Goal: Task Accomplishment & Management: Manage account settings

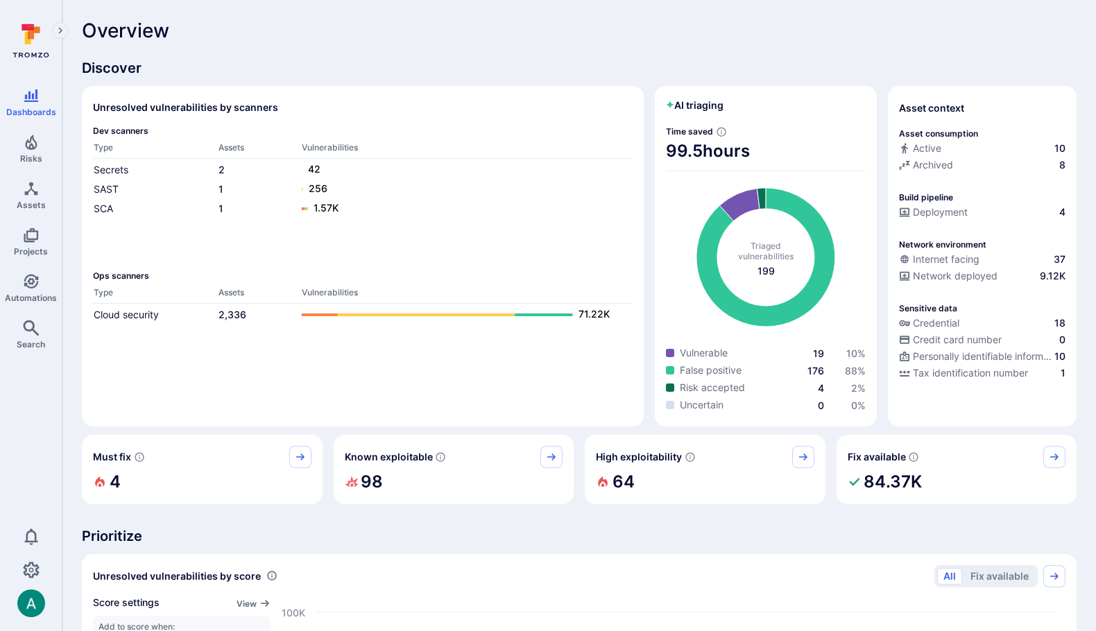
click at [31, 289] on link "Automations" at bounding box center [31, 288] width 62 height 41
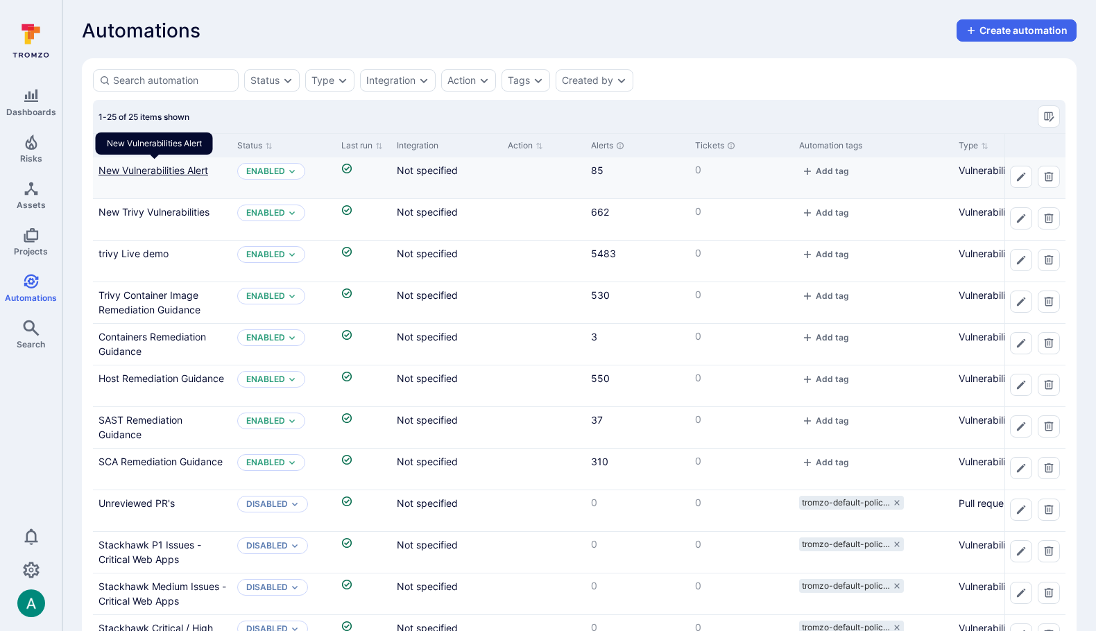
click at [170, 170] on link "New Vulnerabilities Alert" at bounding box center [154, 170] width 110 height 12
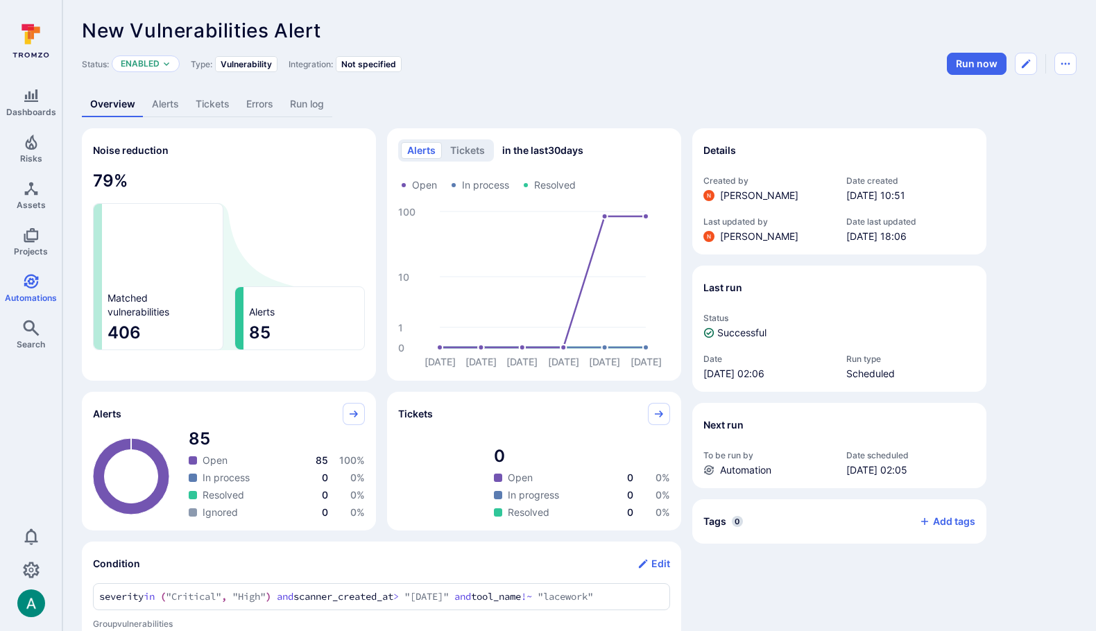
click at [168, 100] on link "Alerts" at bounding box center [166, 105] width 44 height 26
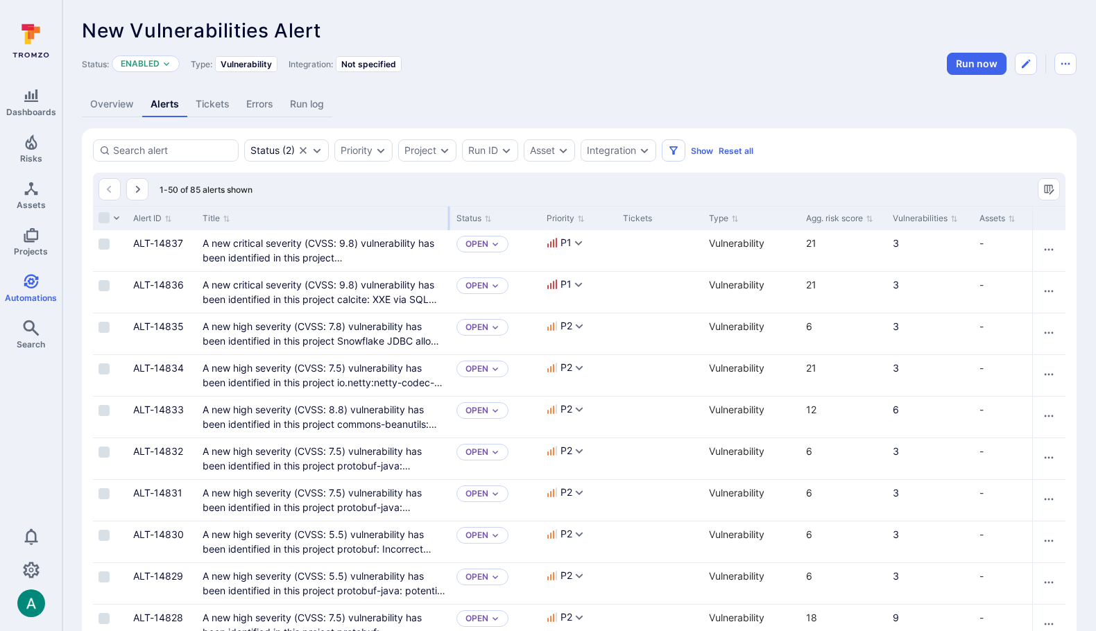
drag, startPoint x: 369, startPoint y: 216, endPoint x: 450, endPoint y: 214, distance: 80.5
click at [450, 214] on div at bounding box center [449, 219] width 2 height 24
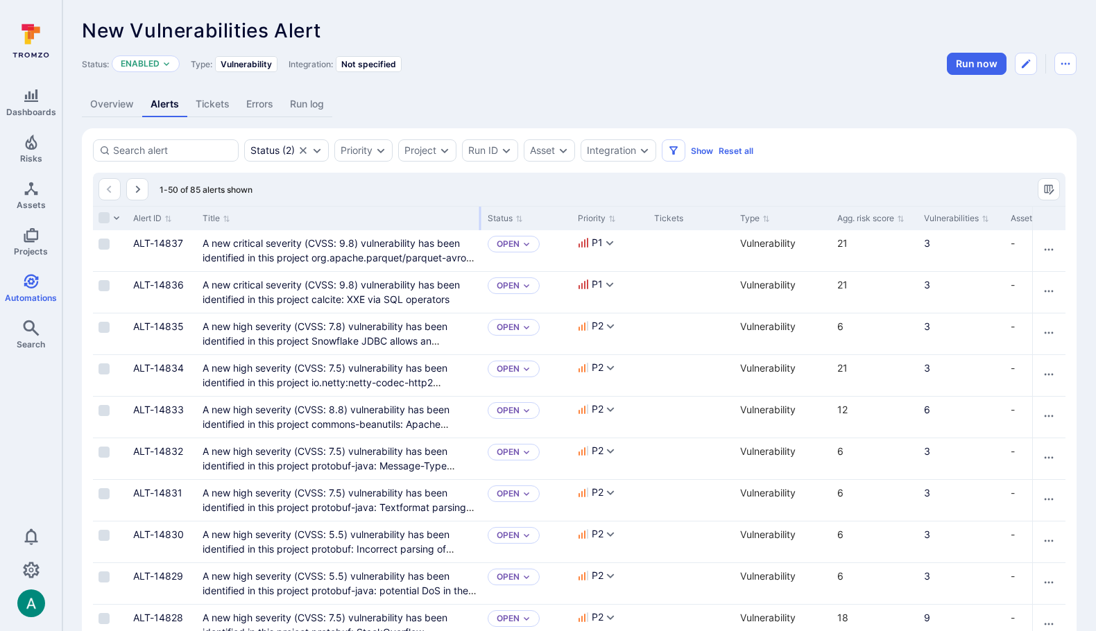
drag, startPoint x: 448, startPoint y: 219, endPoint x: 479, endPoint y: 221, distance: 31.3
click at [480, 221] on div at bounding box center [481, 219] width 2 height 24
click at [455, 249] on div "A new critical severity (CVSS: 9.8) vulnerability has been identified in this p…" at bounding box center [340, 250] width 274 height 29
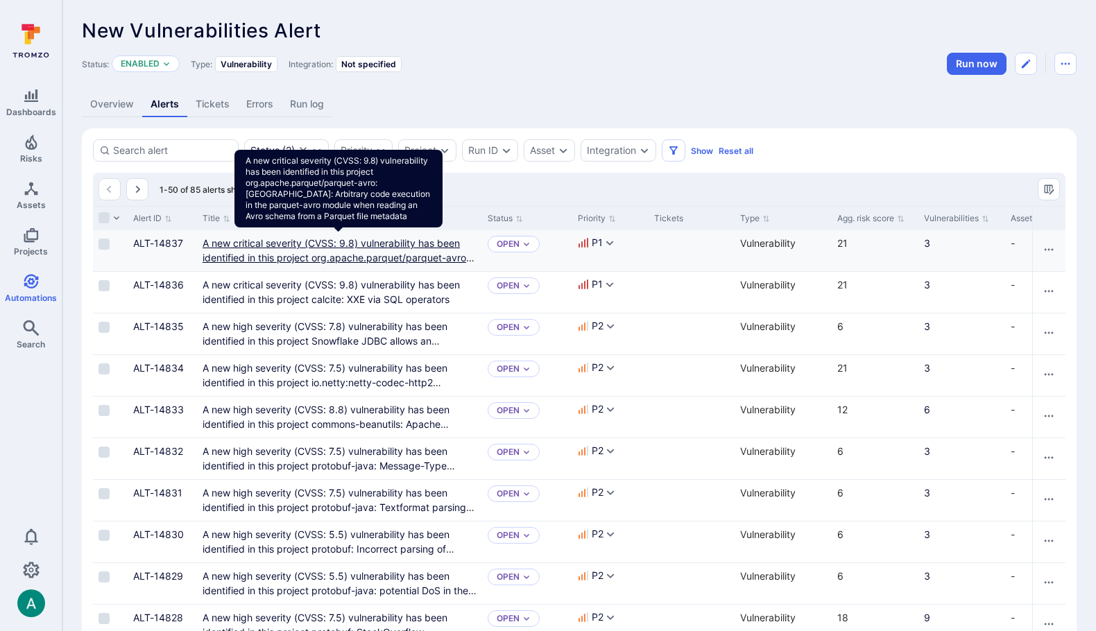
click at [442, 241] on link "A new critical severity (CVSS: 9.8) vulnerability has been identified in this p…" at bounding box center [339, 272] width 272 height 70
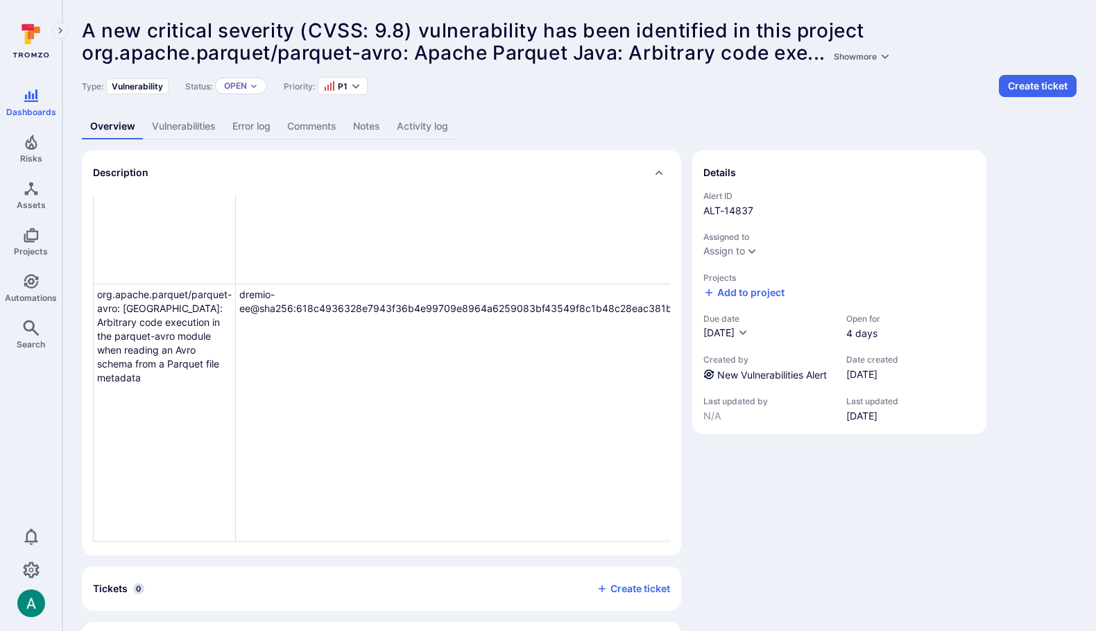
scroll to position [55, 0]
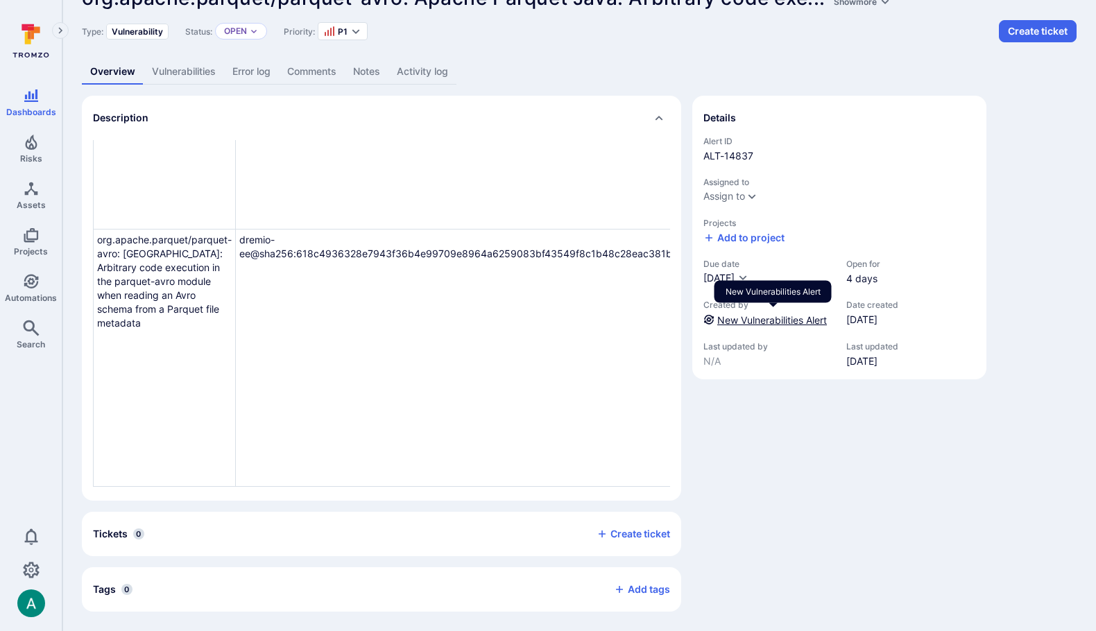
click at [768, 319] on link "New Vulnerabilities Alert" at bounding box center [773, 320] width 110 height 12
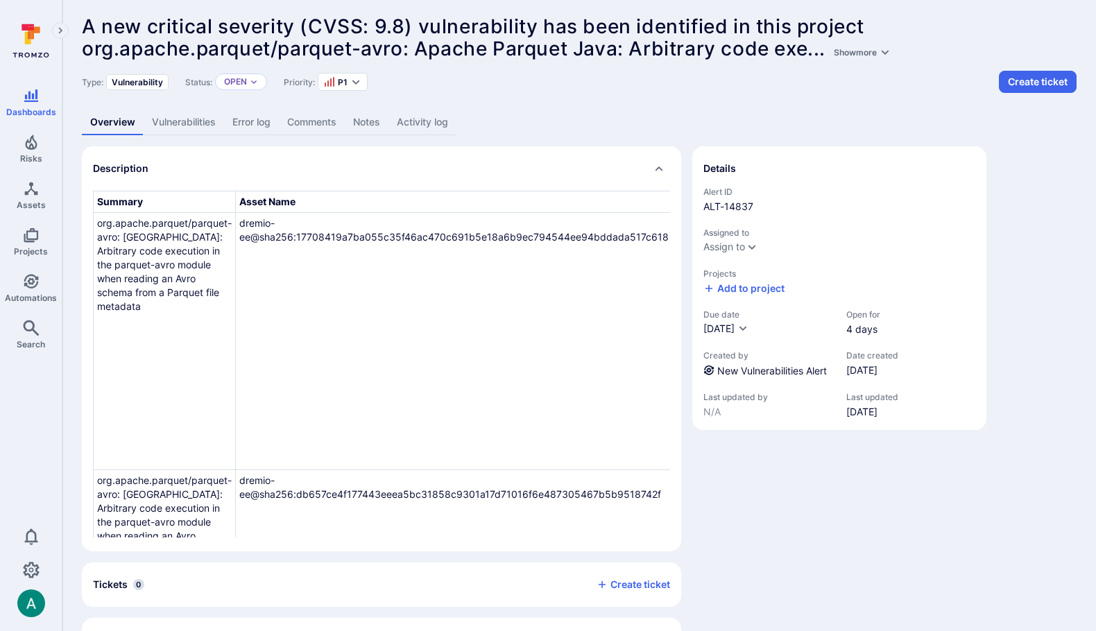
scroll to position [0, 0]
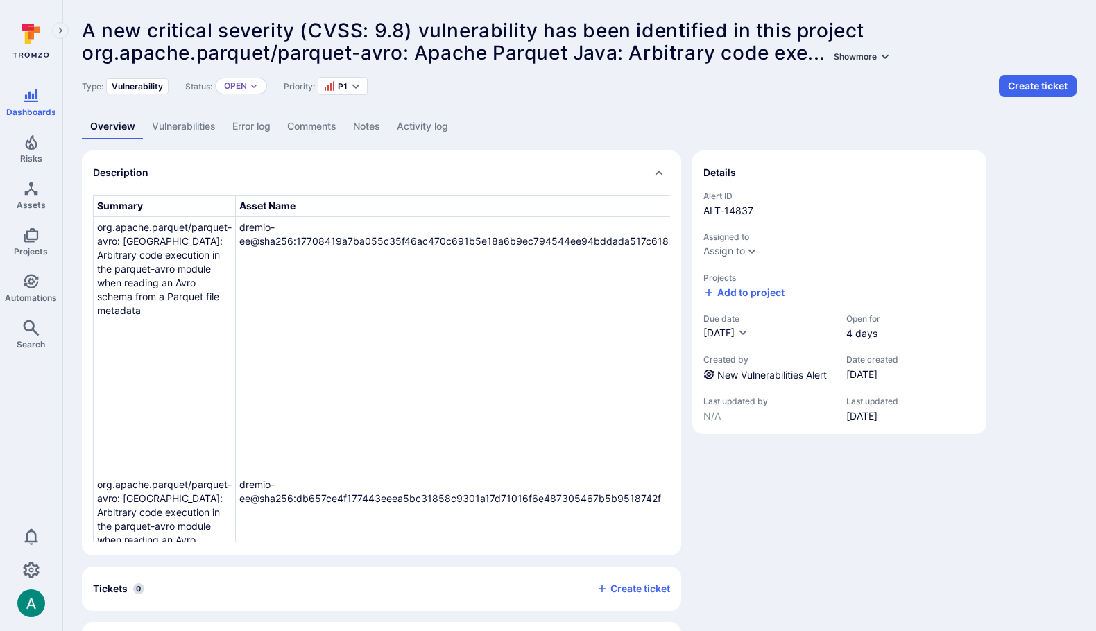
click at [875, 55] on button "Show more" at bounding box center [862, 56] width 62 height 10
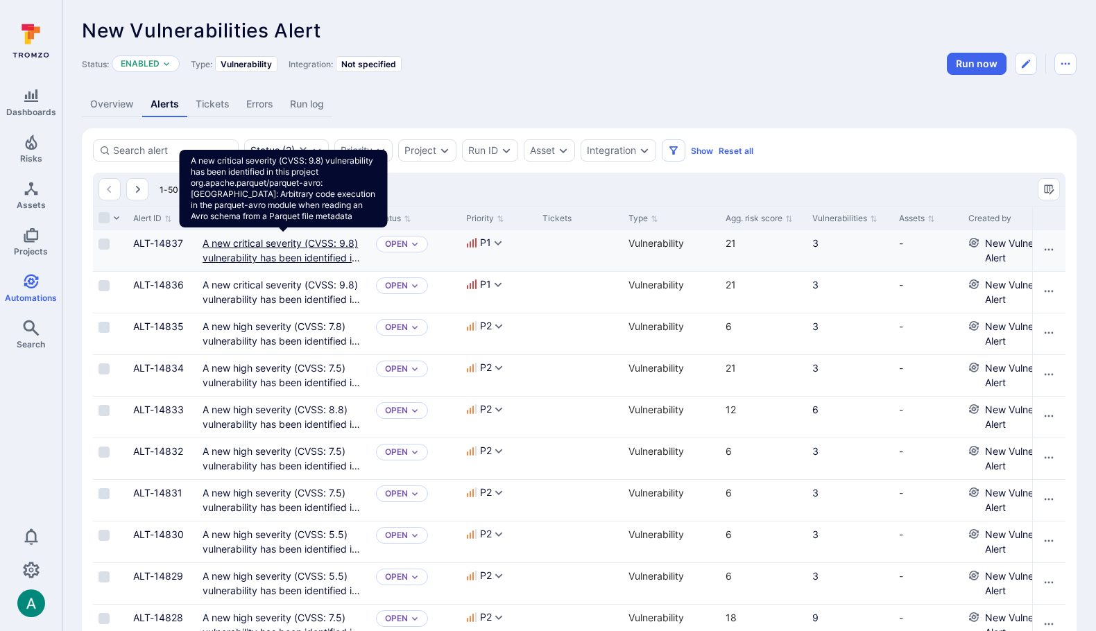
click at [218, 244] on link "A new critical severity (CVSS: 9.8) vulnerability has been identified in this p…" at bounding box center [283, 301] width 161 height 128
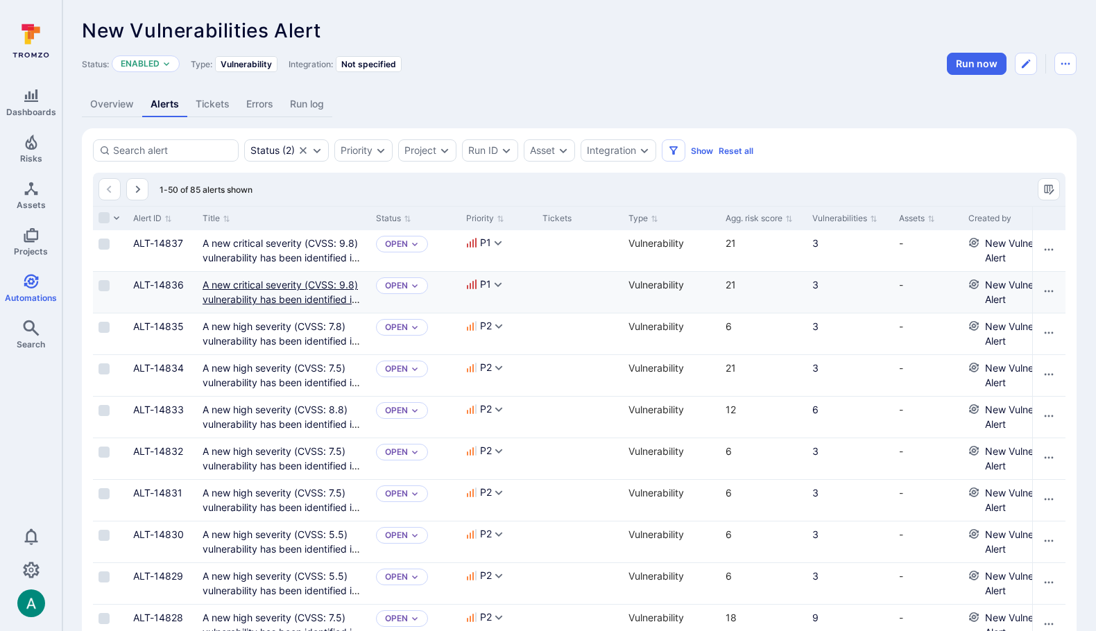
click at [232, 282] on link "A new critical severity (CVSS: 9.8) vulnerability has been identified in this p…" at bounding box center [282, 307] width 158 height 56
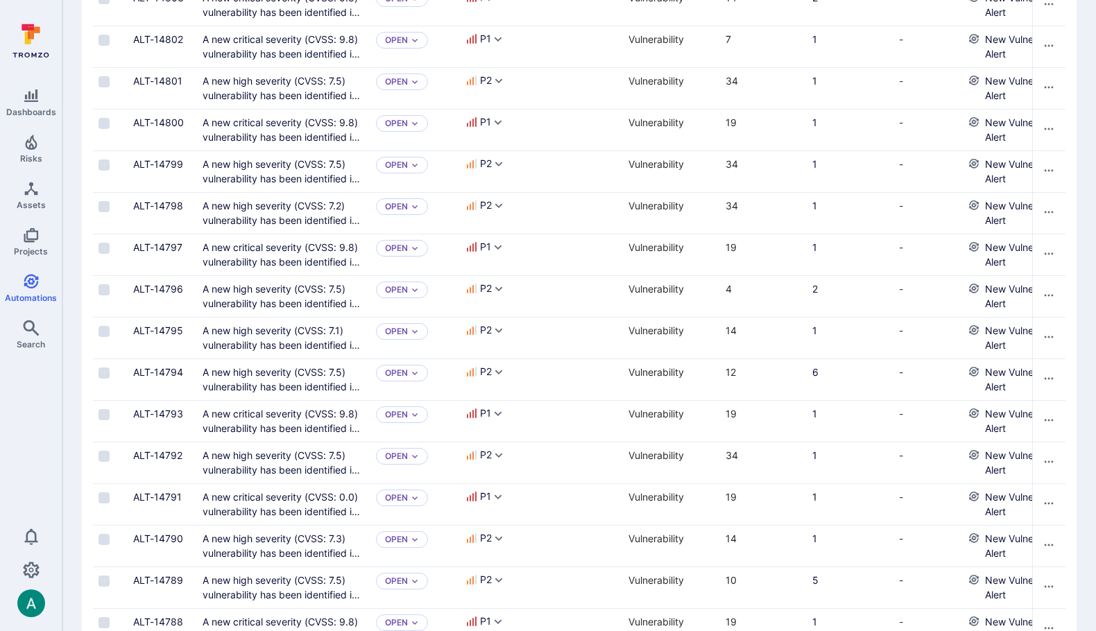
scroll to position [1739, 0]
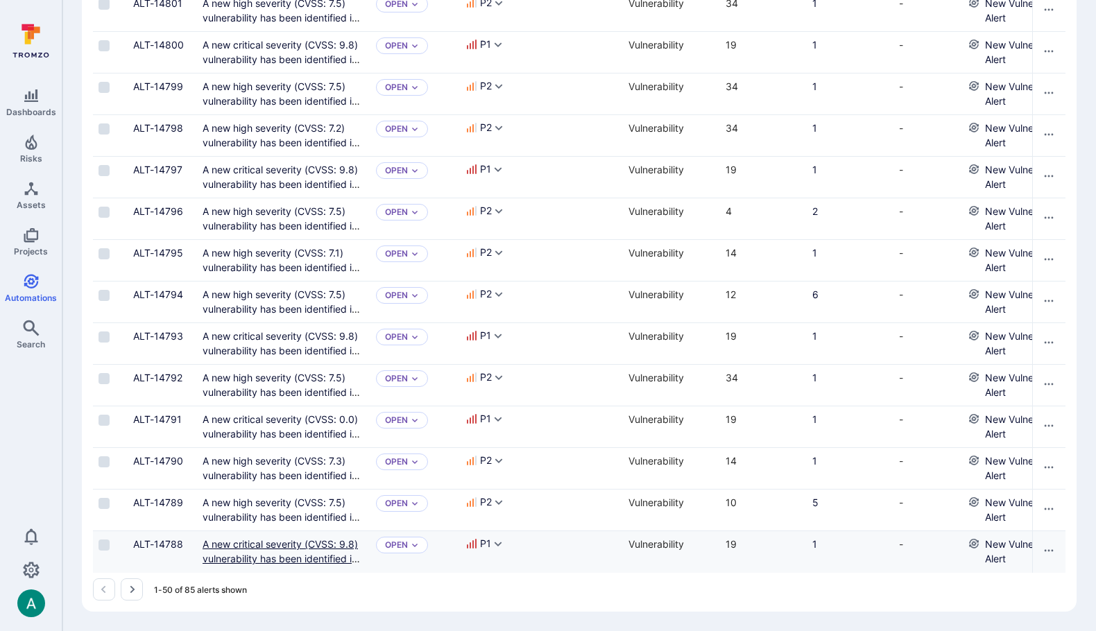
click at [267, 541] on link "A new critical severity (CVSS: 9.8) vulnerability has been identified in this p…" at bounding box center [282, 567] width 158 height 56
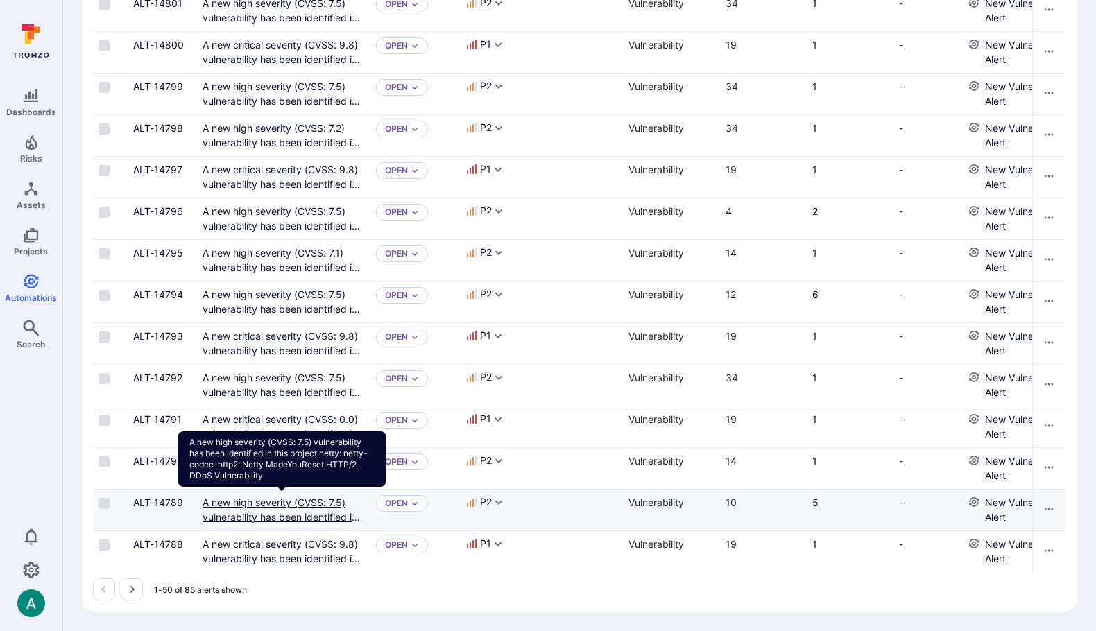
click at [235, 501] on link "A new high severity (CVSS: 7.5) vulnerability has been identified in this proje…" at bounding box center [282, 532] width 158 height 70
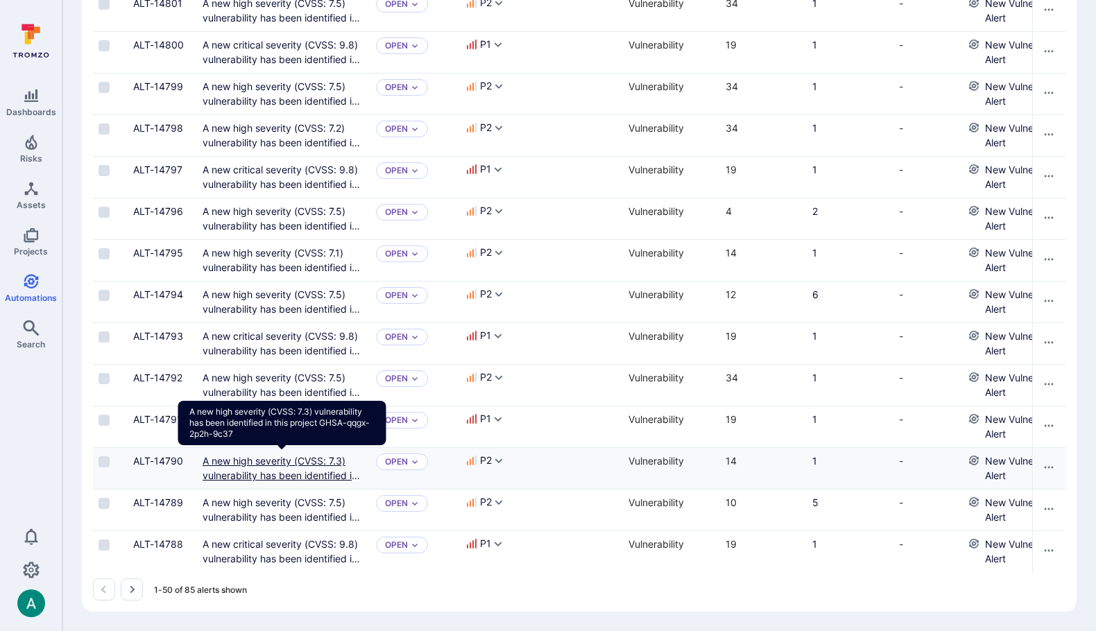
click at [235, 460] on link "A new high severity (CVSS: 7.3) vulnerability has been identified in this proje…" at bounding box center [282, 483] width 158 height 56
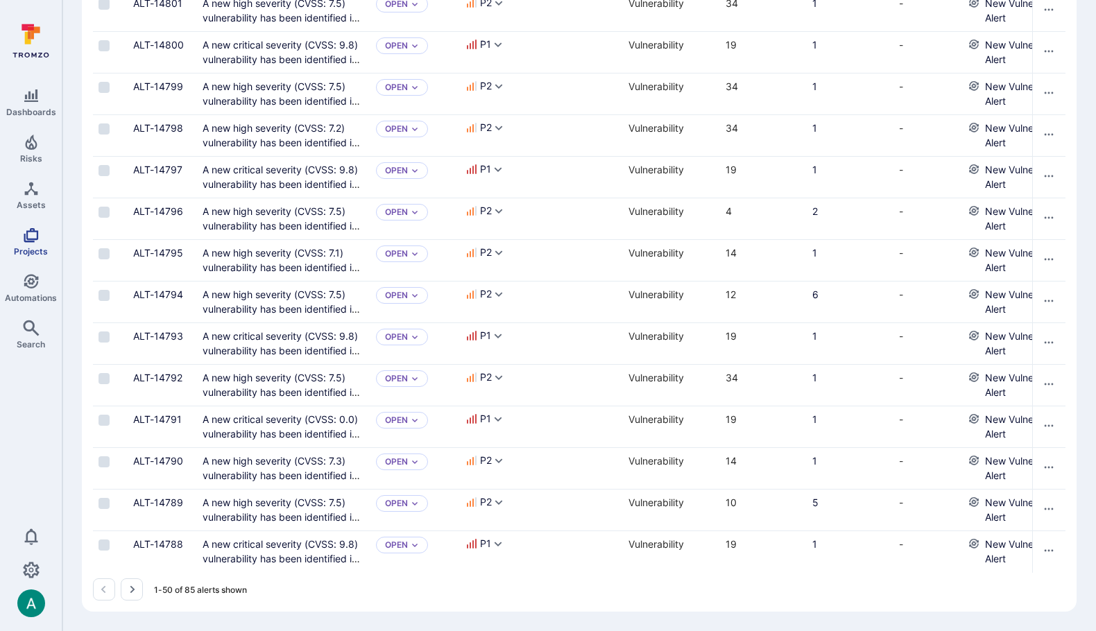
click at [37, 240] on icon "Projects" at bounding box center [31, 235] width 17 height 17
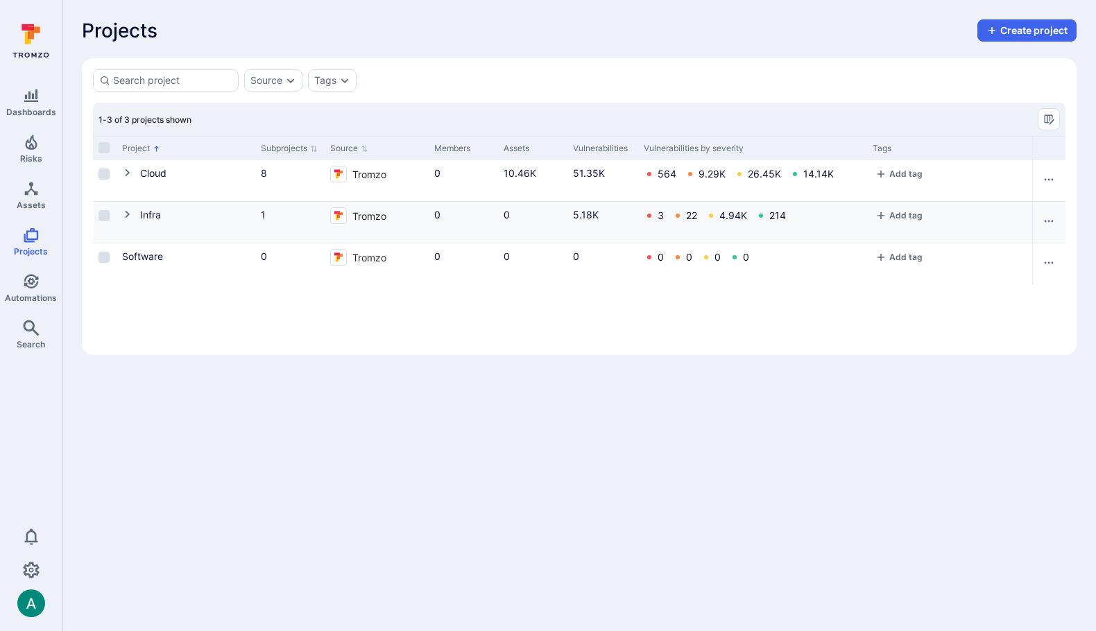
click at [129, 214] on icon "Cell for Project" at bounding box center [127, 214] width 11 height 11
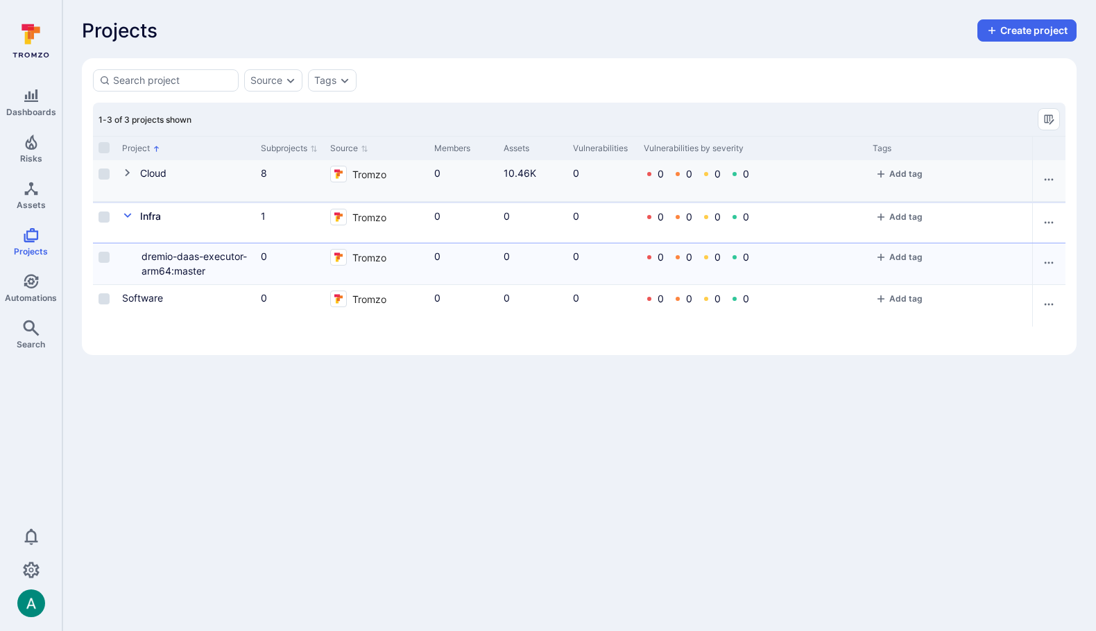
click at [129, 169] on icon "Cell for Project" at bounding box center [127, 172] width 11 height 11
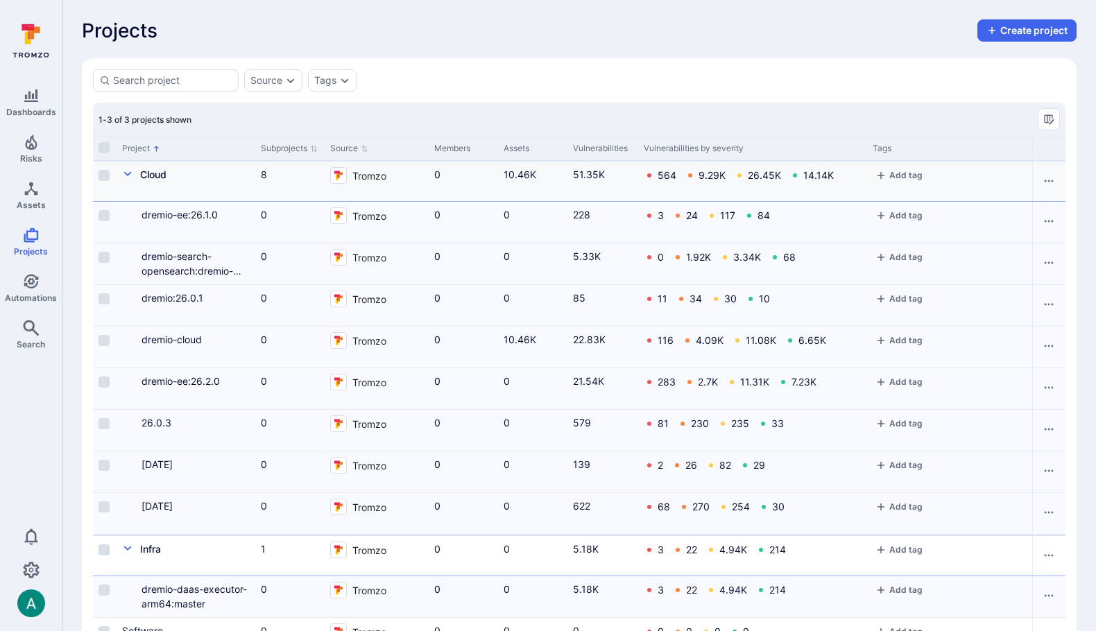
click at [129, 169] on icon "Cell for Project" at bounding box center [127, 174] width 11 height 11
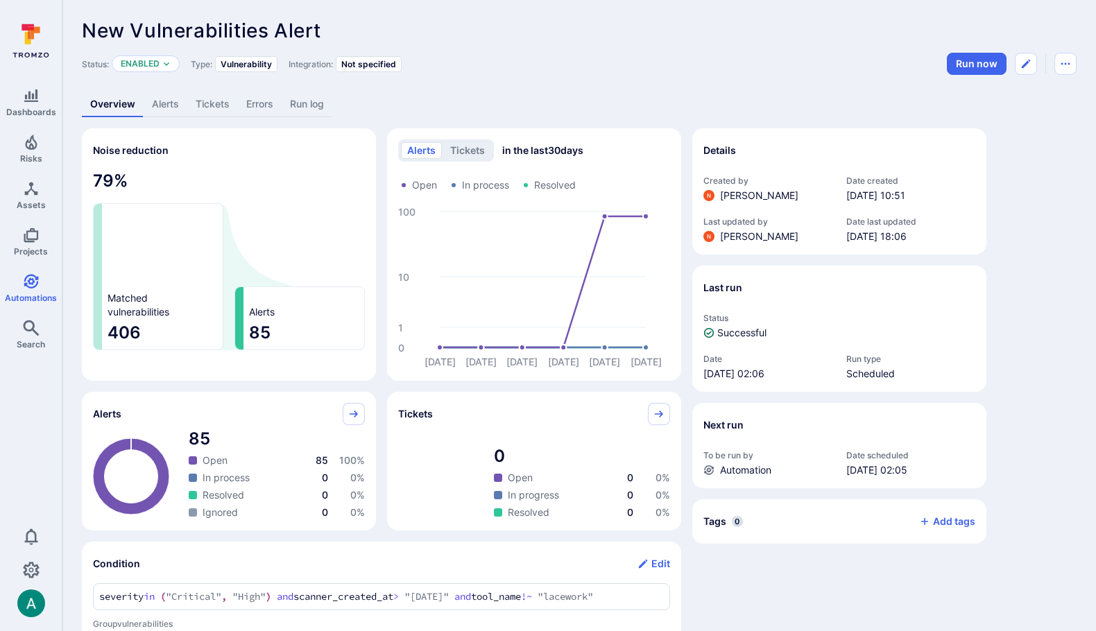
click at [160, 108] on link "Alerts" at bounding box center [166, 105] width 44 height 26
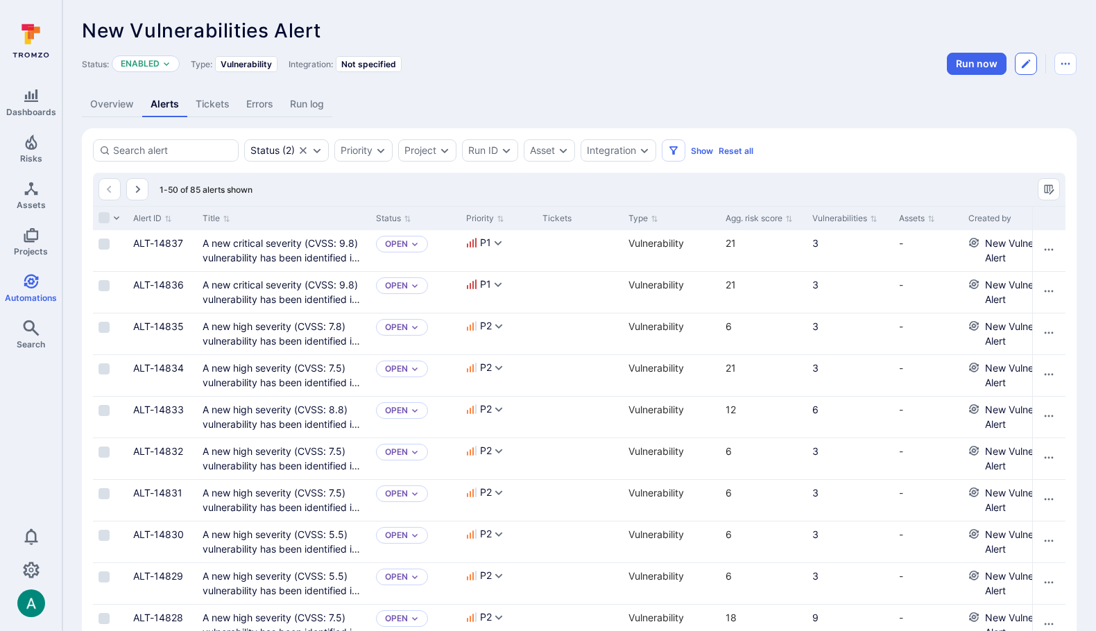
click at [1026, 62] on icon "Edit automation" at bounding box center [1026, 63] width 11 height 11
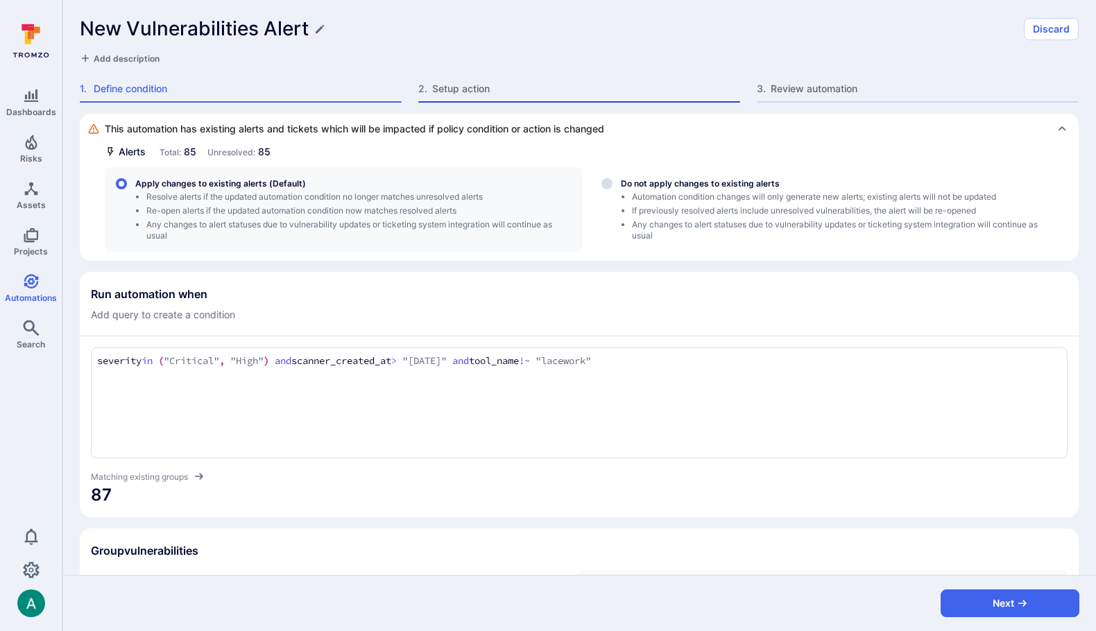
click at [573, 87] on span "Setup action" at bounding box center [586, 89] width 308 height 14
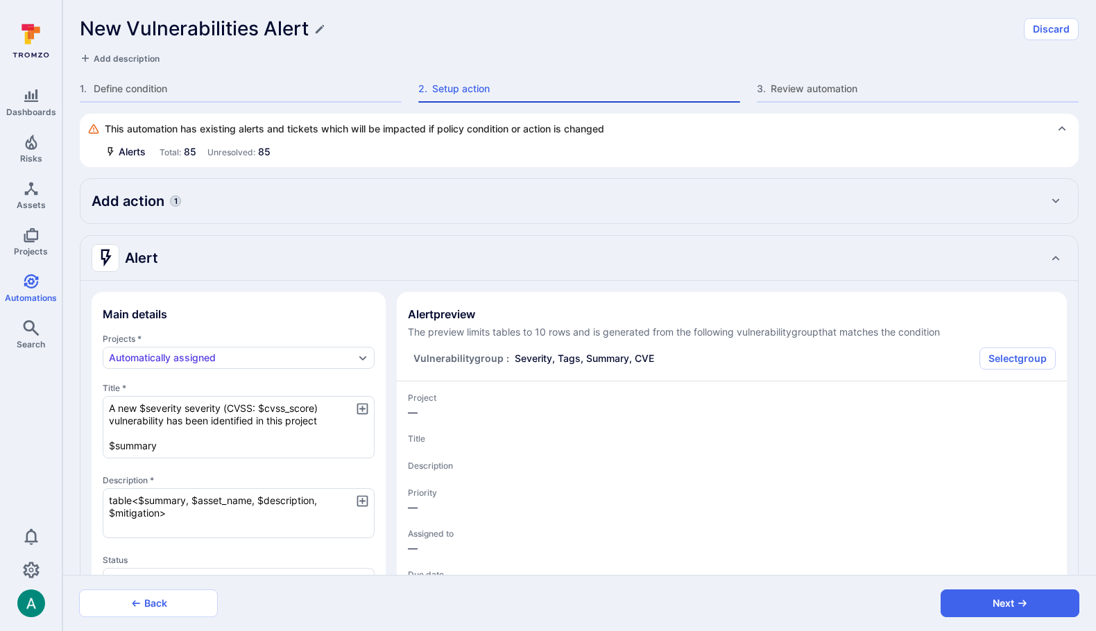
type textarea "x"
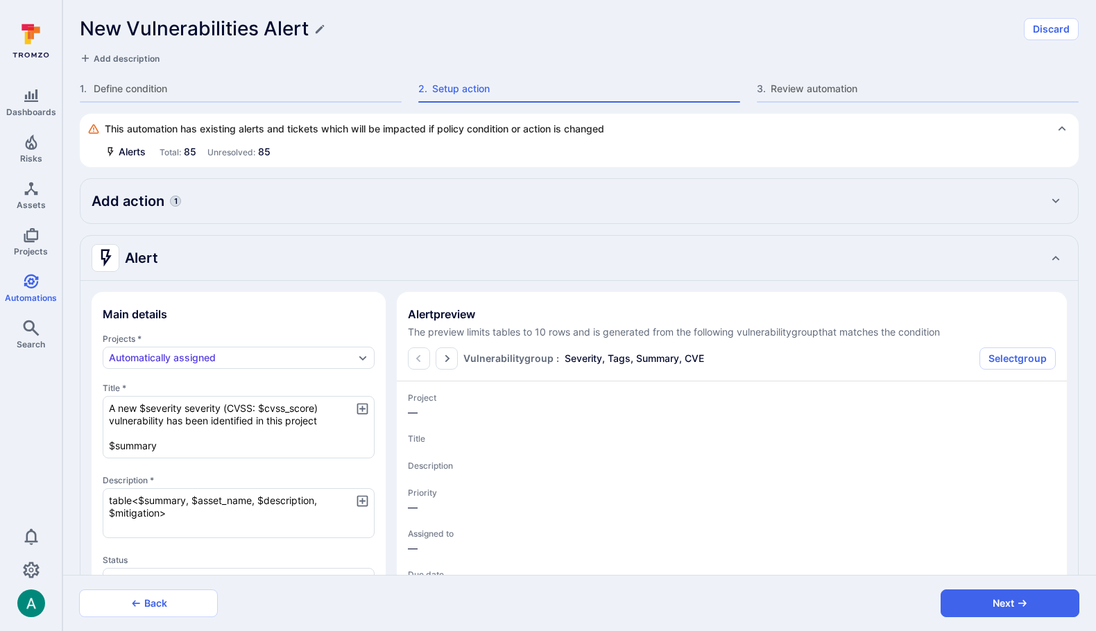
type textarea "x"
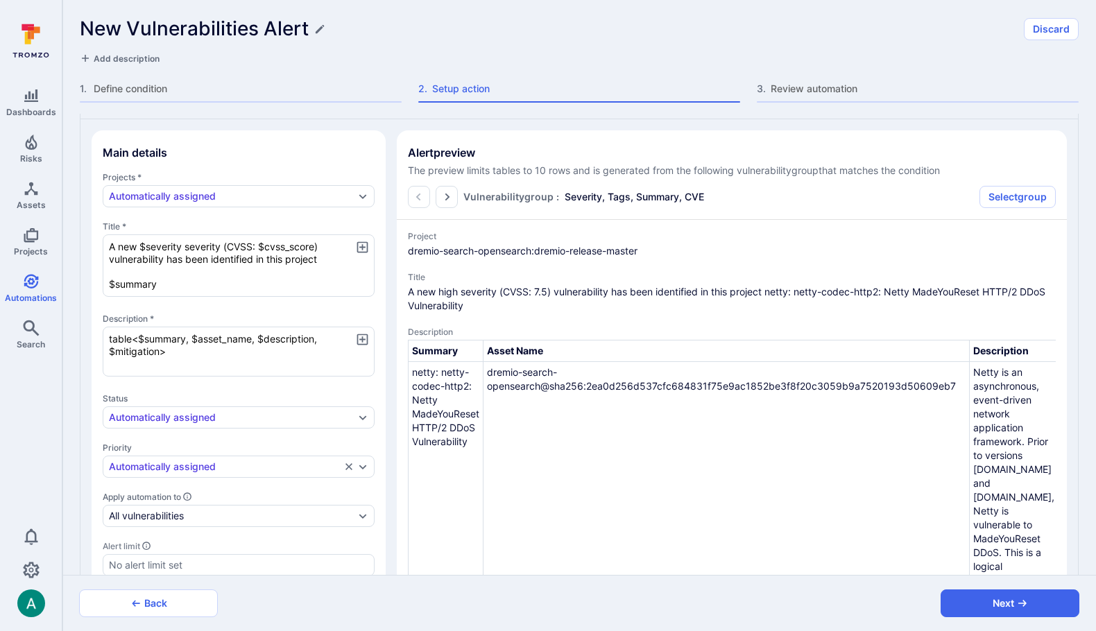
scroll to position [167, 0]
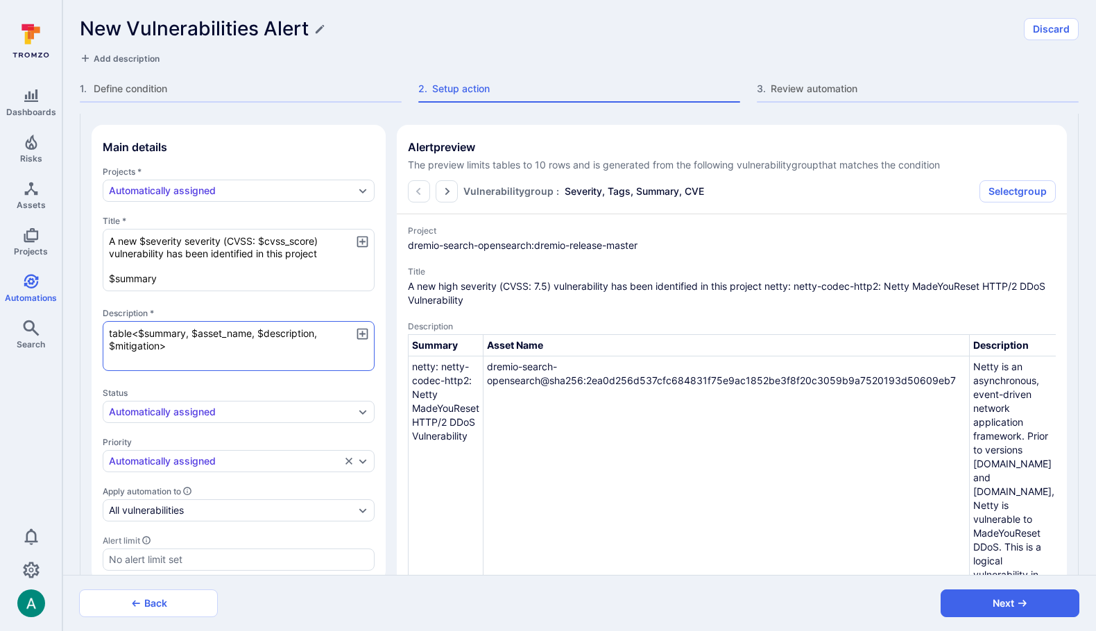
click at [303, 330] on textarea "table<$summary, $asset_name, $description, $mitigation>" at bounding box center [239, 346] width 272 height 50
type textarea "x"
type textarea "table<$summary, $asset_name, $description, $mitigation>"
type textarea "x"
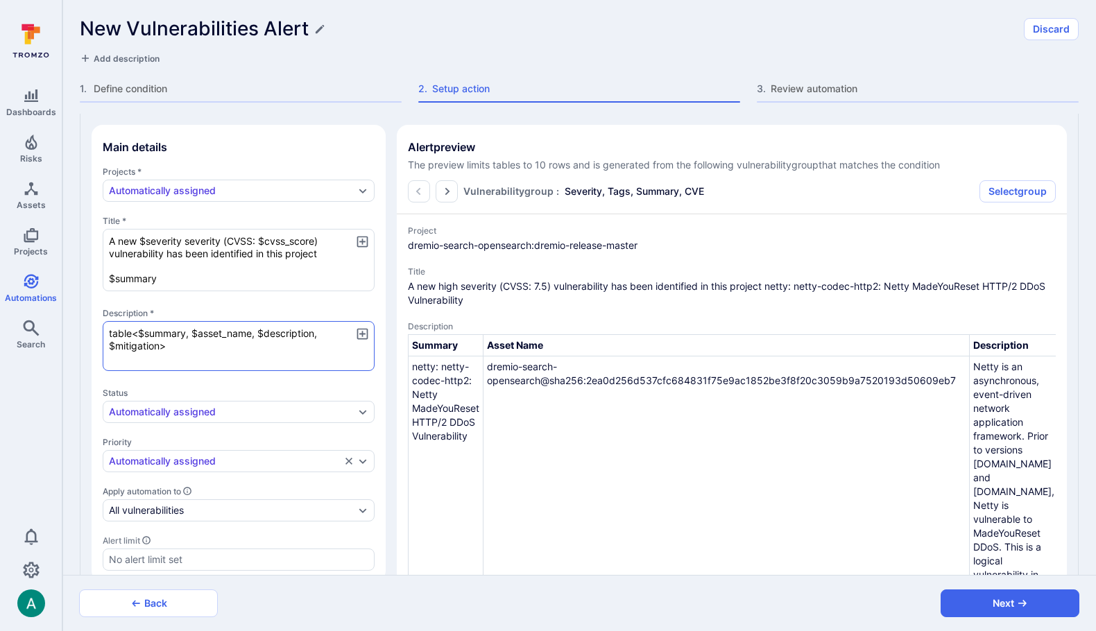
type textarea "x"
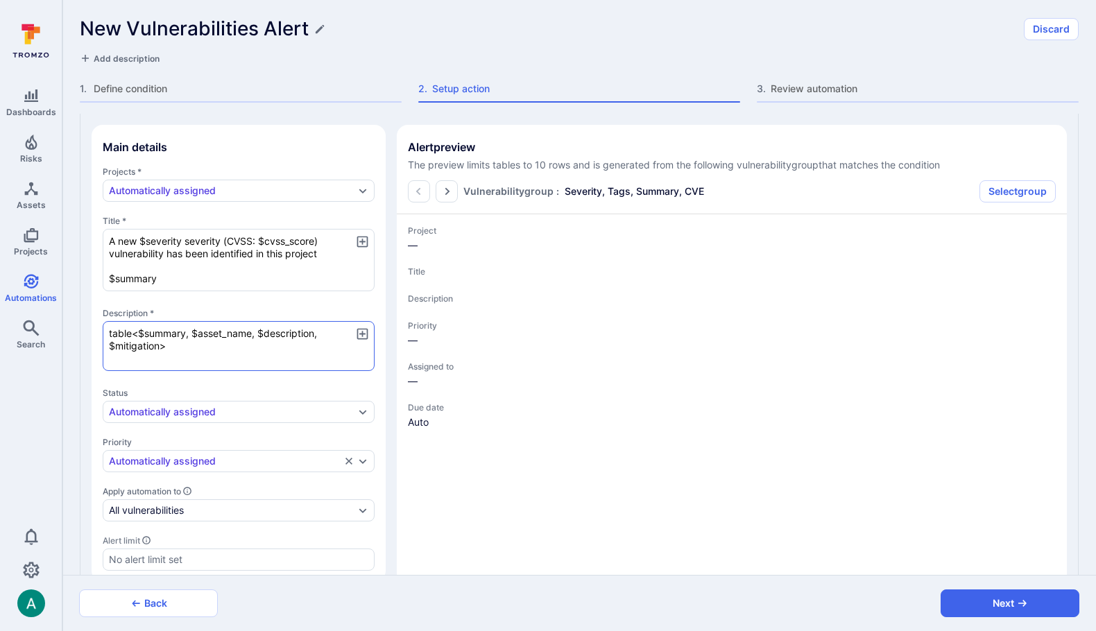
type textarea "x"
type textarea "$ table<$summary, $asset_name, $description, $mitigation>"
type textarea "x"
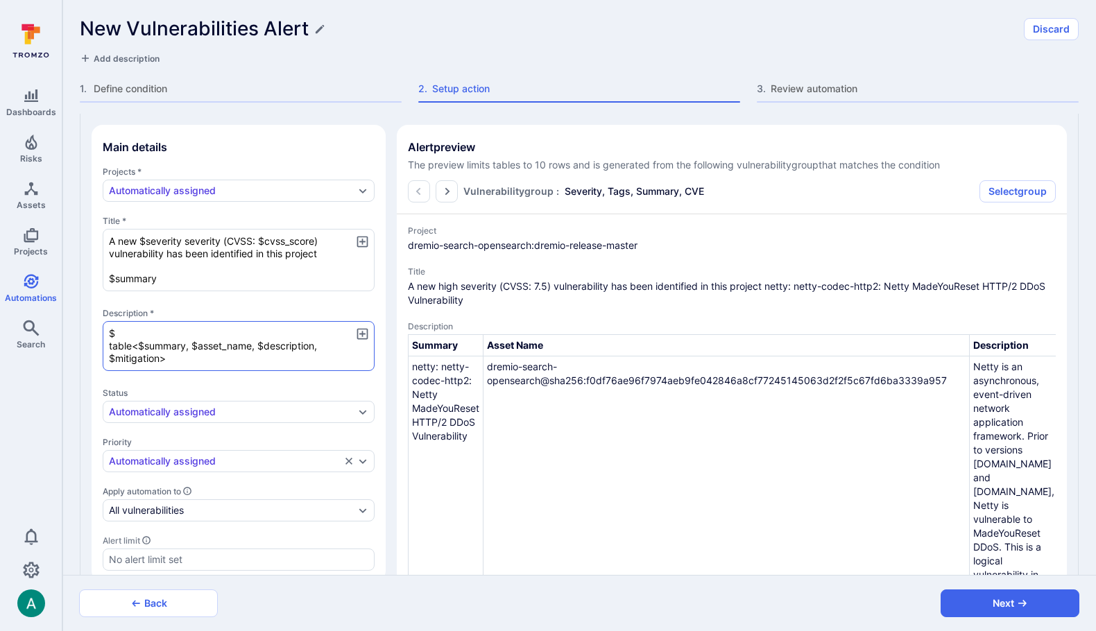
type textarea "x"
type textarea "$t table<$summary, $asset_name, $description, $mitigation>"
type textarea "x"
type textarea "$ta table<$summary, $asset_name, $description, $mitigation>"
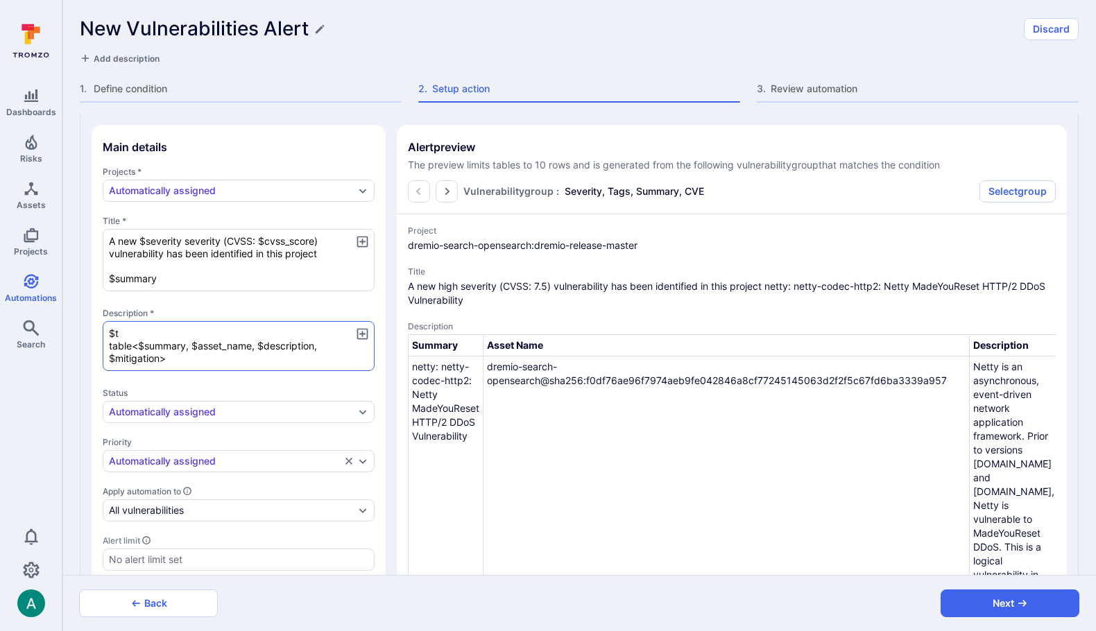
type textarea "x"
type textarea "$tag table<$summary, $asset_name, $description, $mitigation>"
type textarea "x"
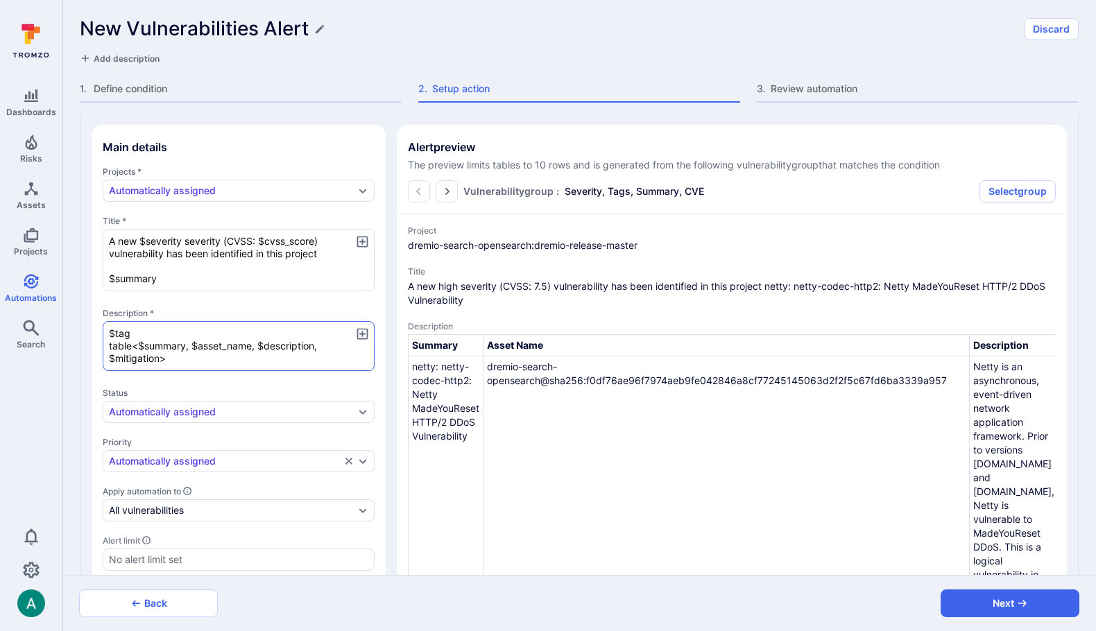
type textarea "$tags table<$summary, $asset_name, $description, $mitigation>"
type textarea "x"
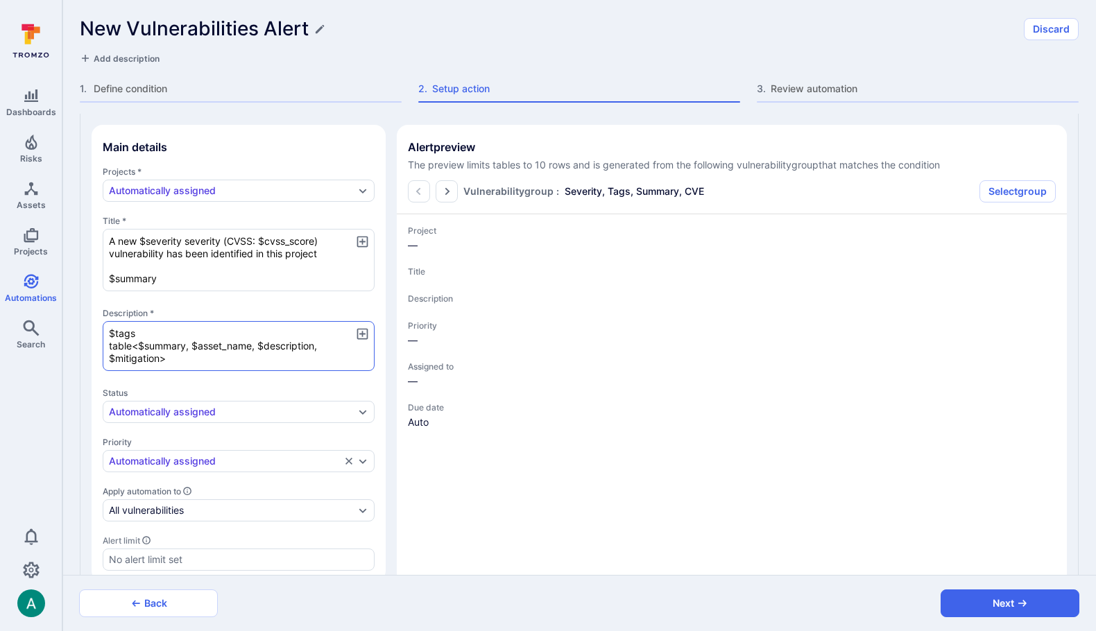
type textarea "x"
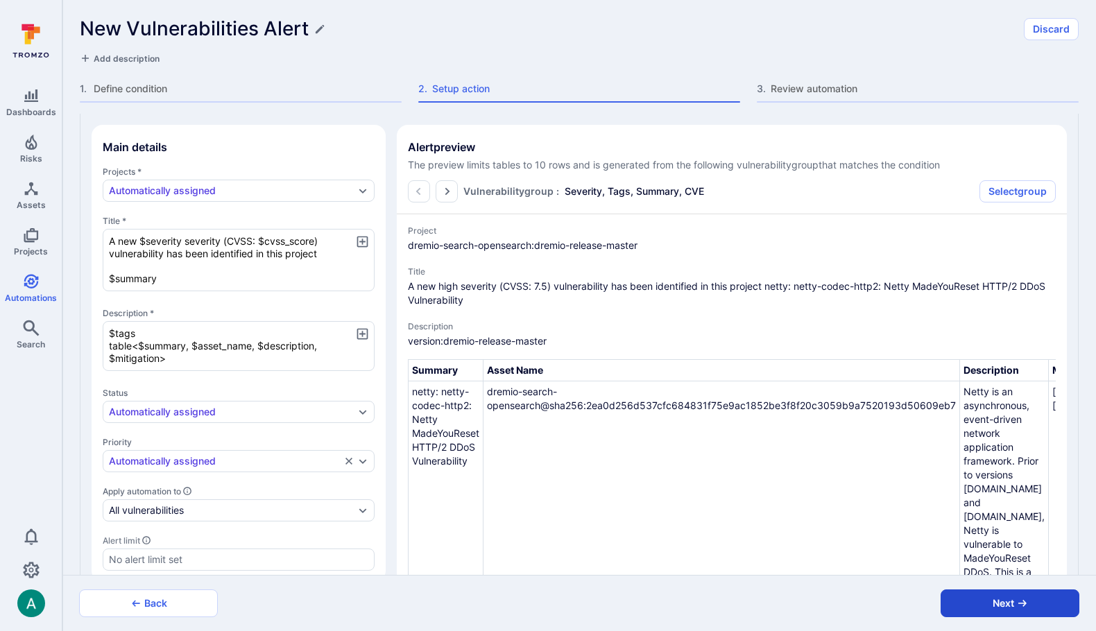
type textarea "$tags table<$summary, $asset_name, $description, $mitigation>"
click at [987, 600] on button "Next" at bounding box center [1010, 604] width 139 height 28
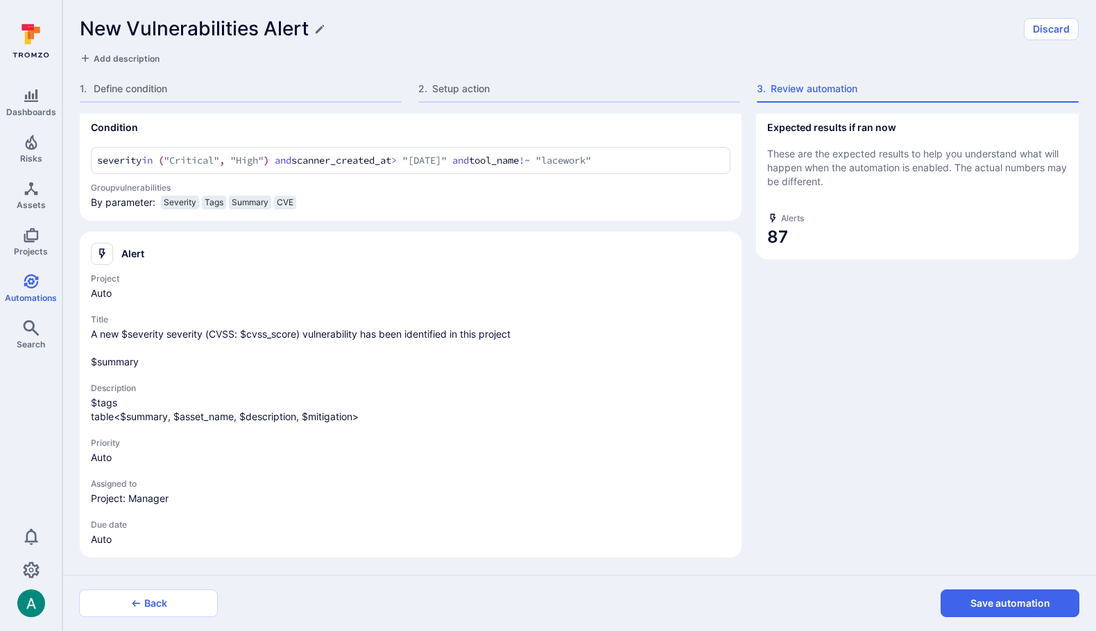
scroll to position [84, 0]
click at [987, 600] on button "Save automation" at bounding box center [1010, 604] width 139 height 28
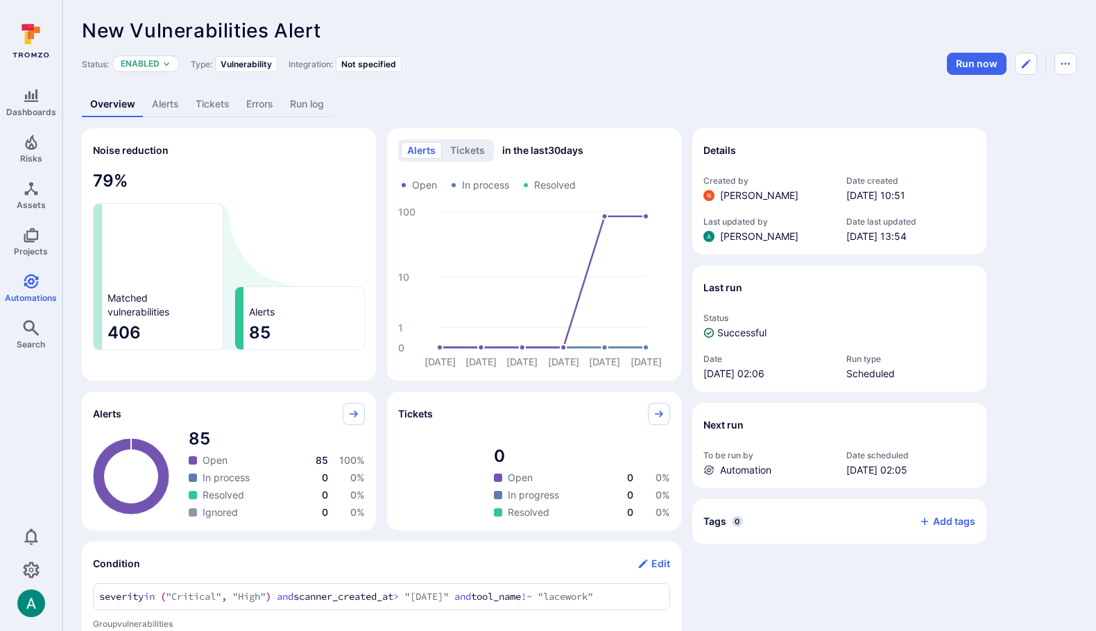
click at [170, 107] on link "Alerts" at bounding box center [166, 105] width 44 height 26
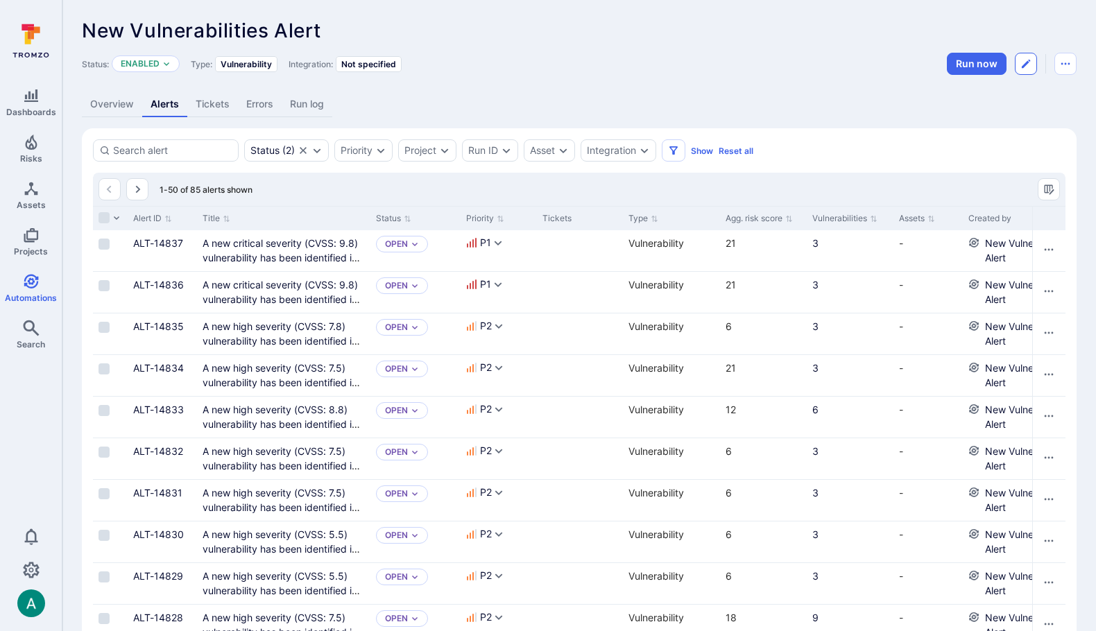
click at [1024, 67] on icon "Edit automation" at bounding box center [1026, 63] width 11 height 11
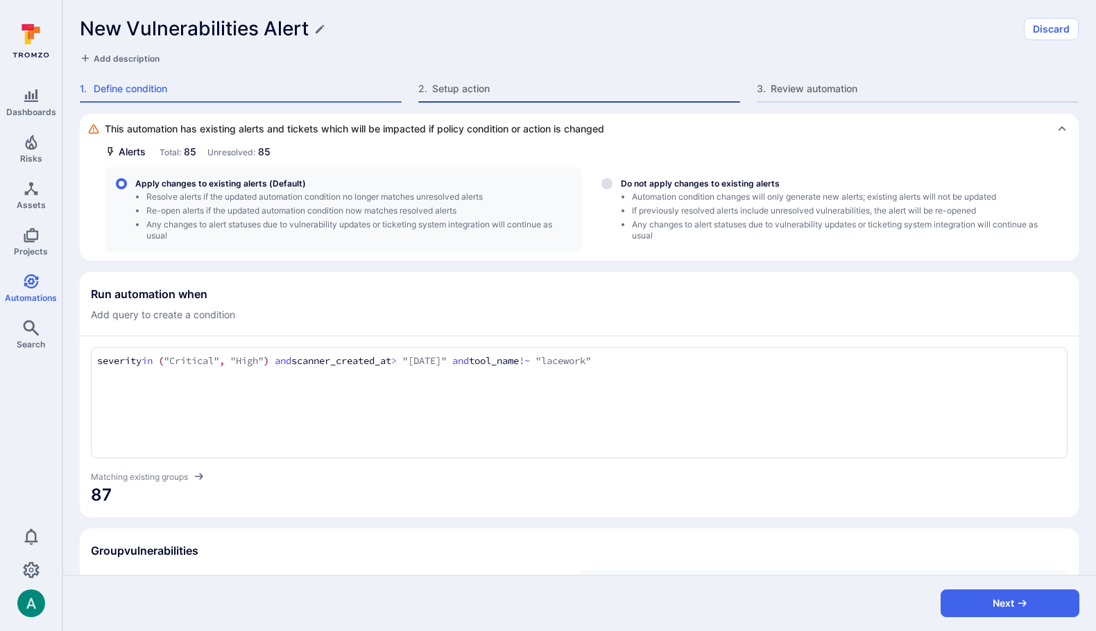
click at [486, 91] on span "Setup action" at bounding box center [586, 89] width 308 height 14
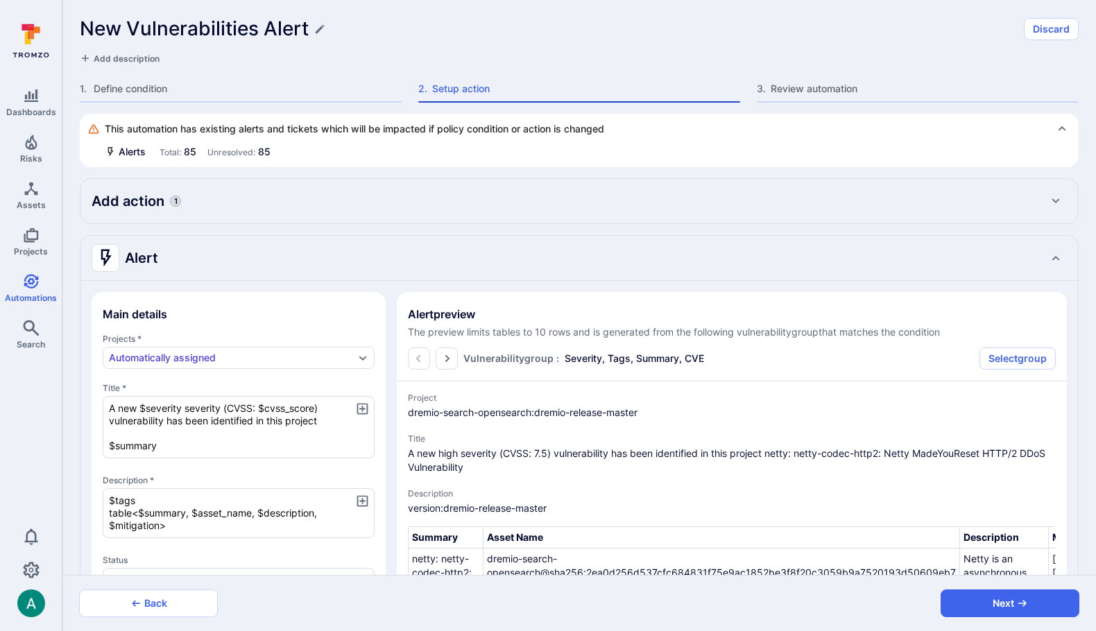
type textarea "x"
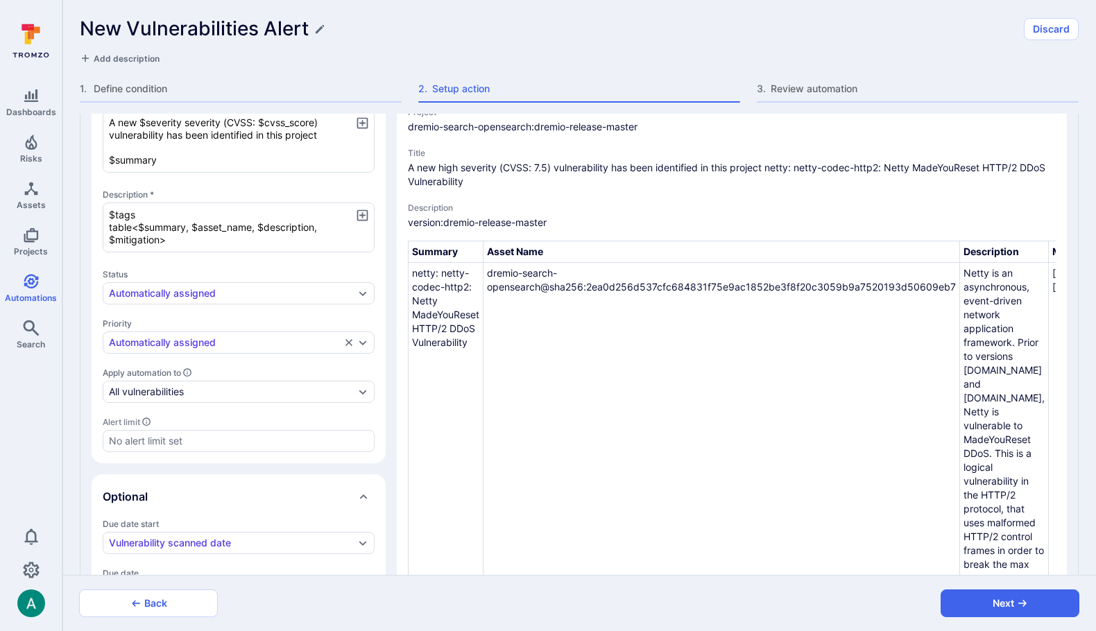
scroll to position [525, 0]
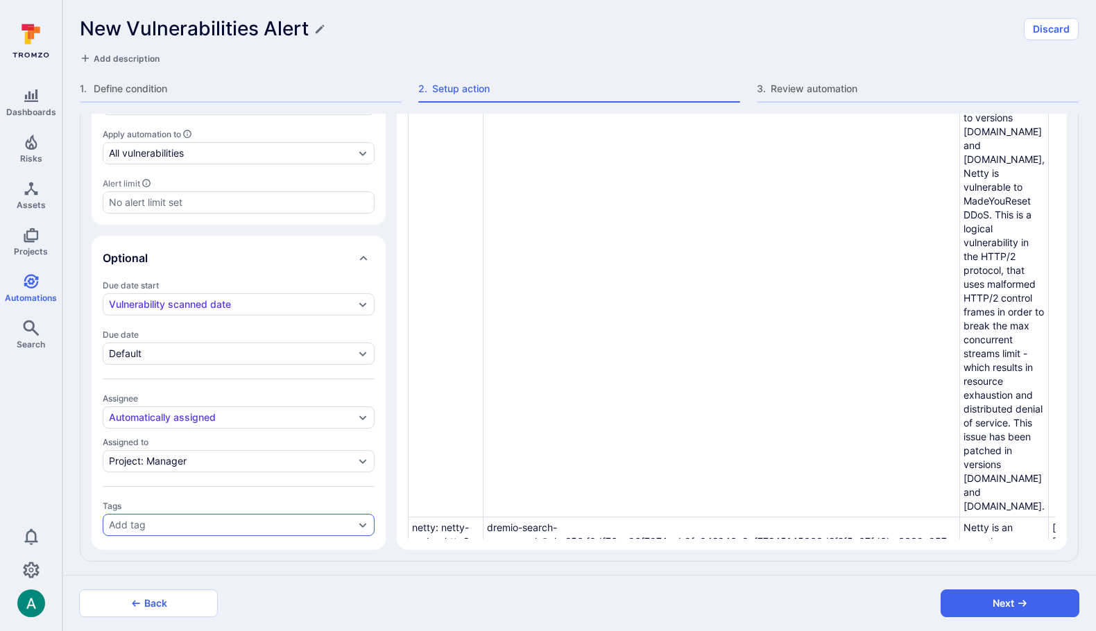
click at [206, 520] on div "Add tag" at bounding box center [232, 525] width 246 height 11
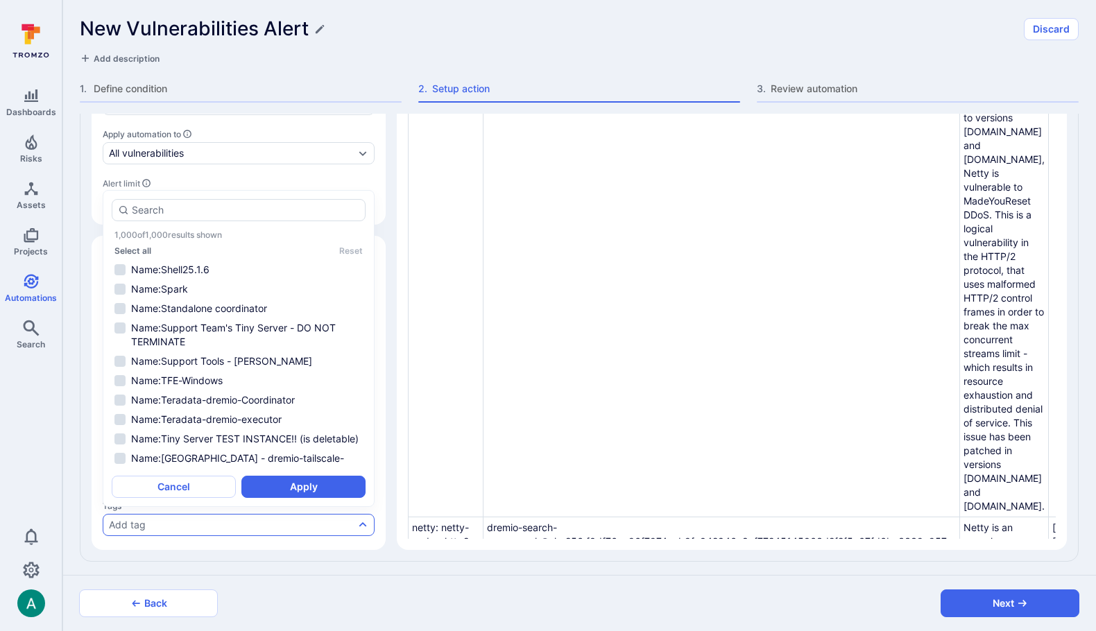
scroll to position [2705, 0]
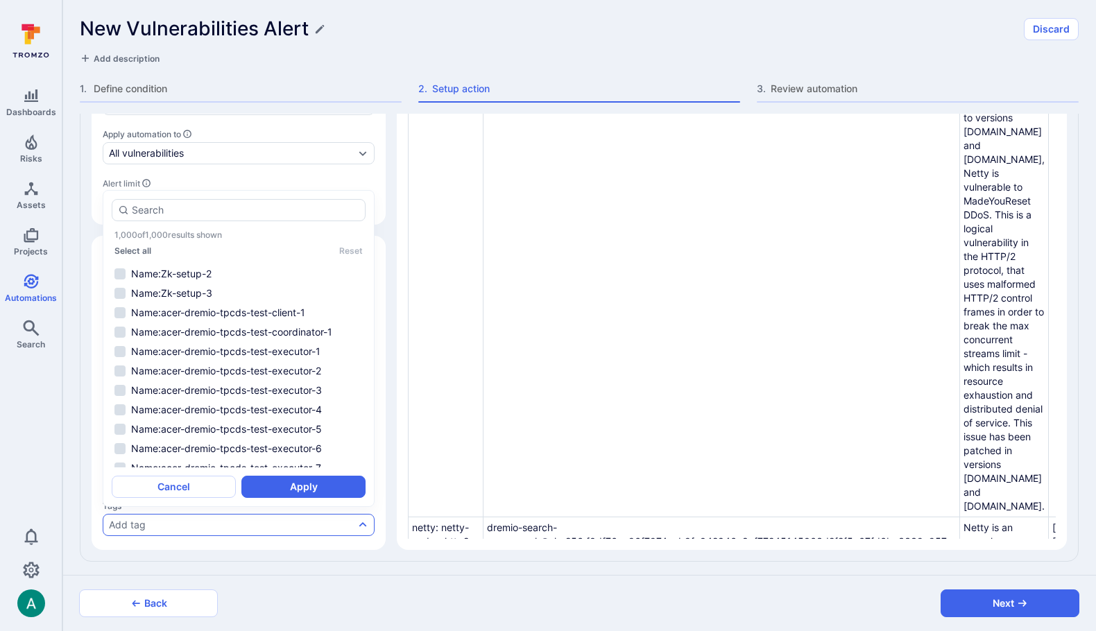
click at [387, 271] on div "Main details Projects * Automatically assigned Title * A new $severity severity…" at bounding box center [579, 158] width 998 height 805
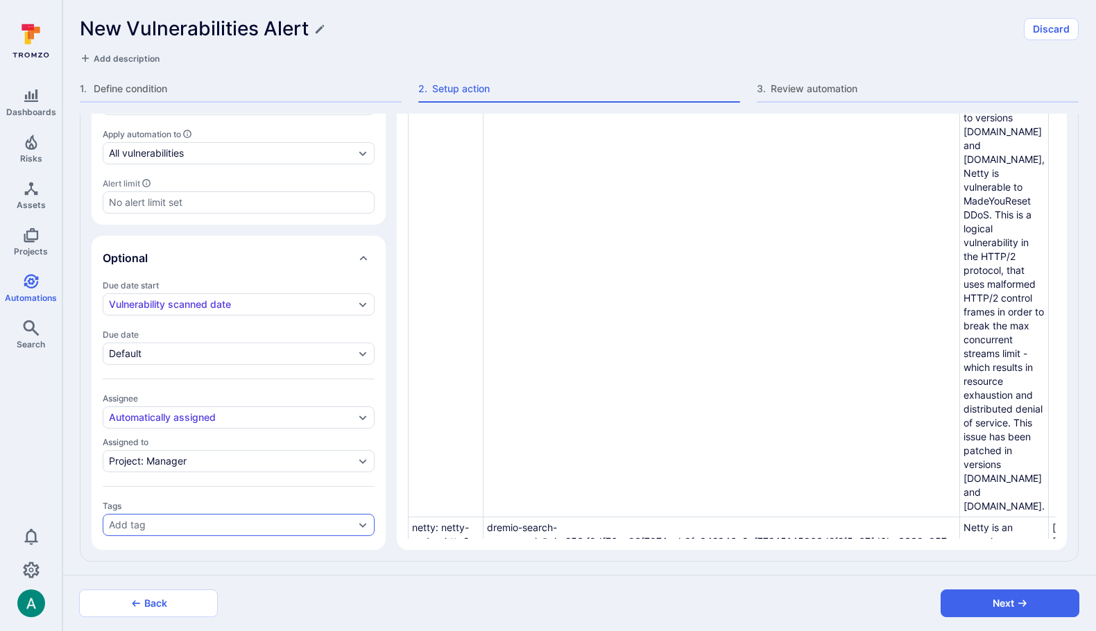
click at [343, 520] on div "Add tag" at bounding box center [232, 525] width 246 height 11
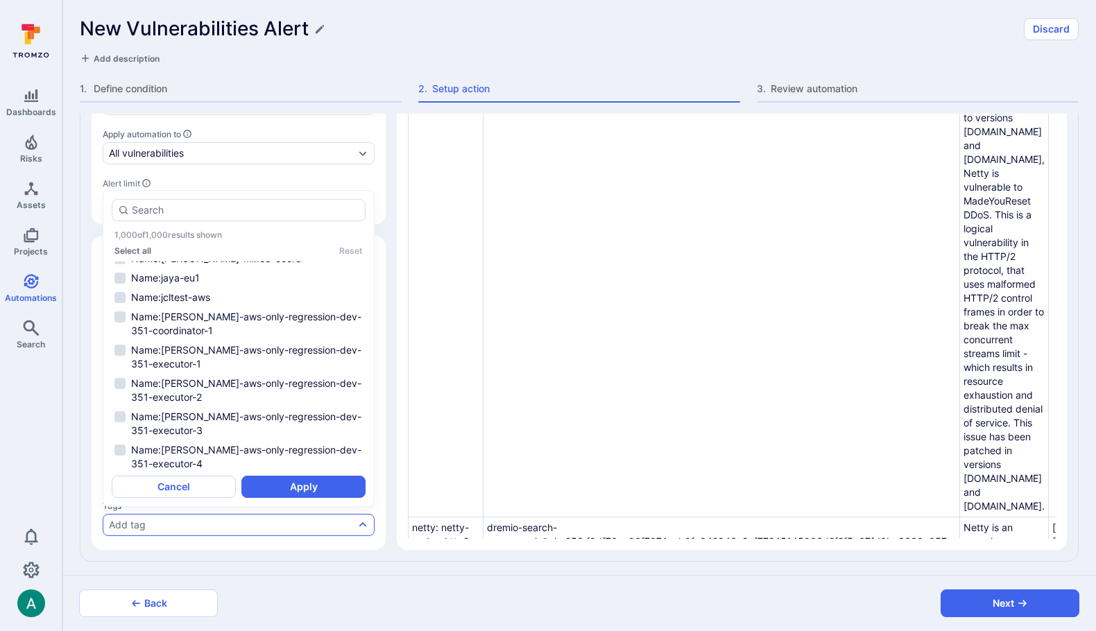
scroll to position [21331, 0]
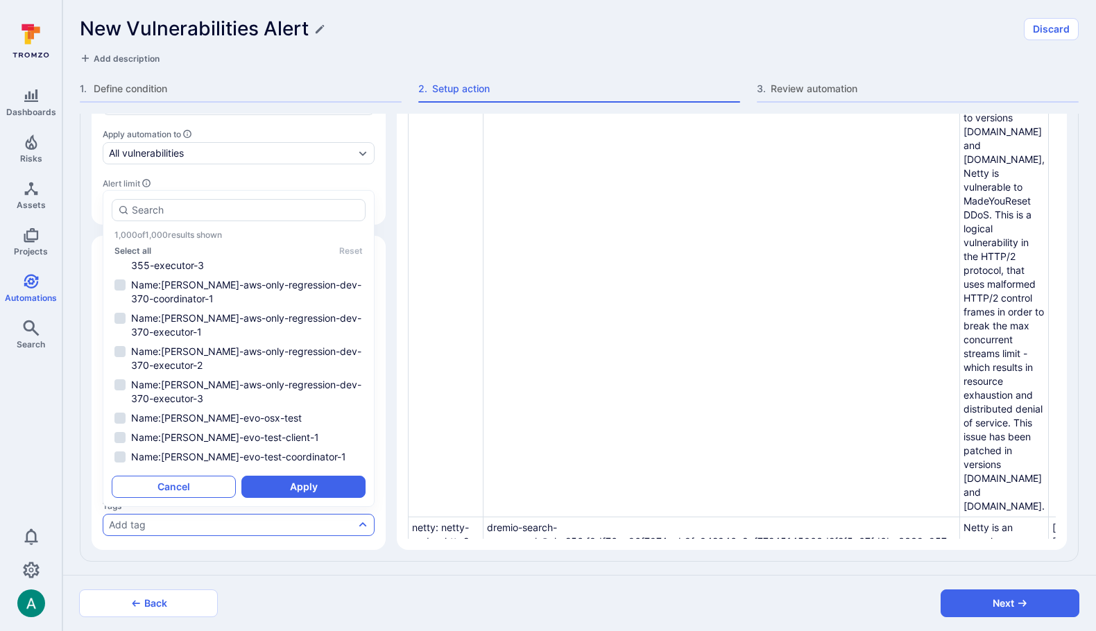
click at [194, 482] on button "Cancel" at bounding box center [174, 487] width 124 height 22
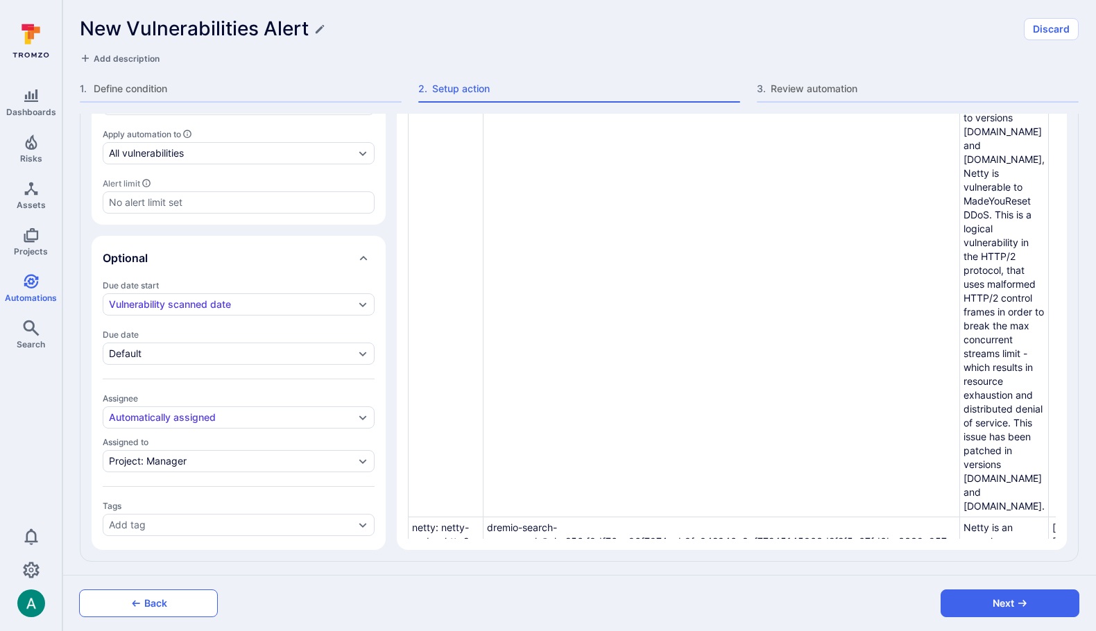
click at [126, 602] on button "Back" at bounding box center [148, 604] width 139 height 28
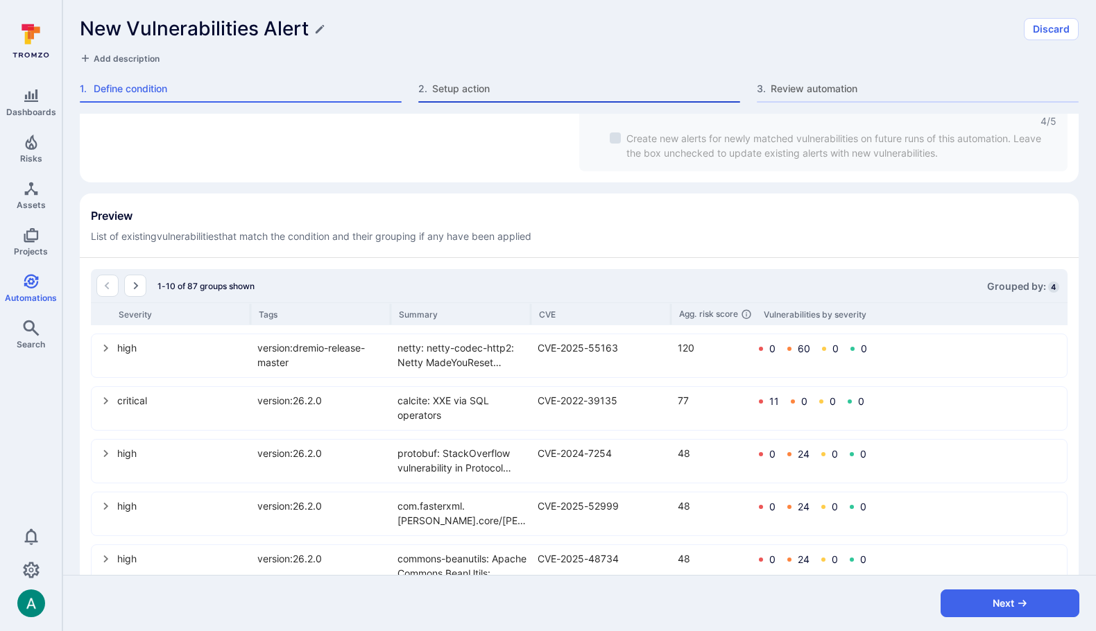
click at [488, 84] on span "Setup action" at bounding box center [586, 89] width 308 height 14
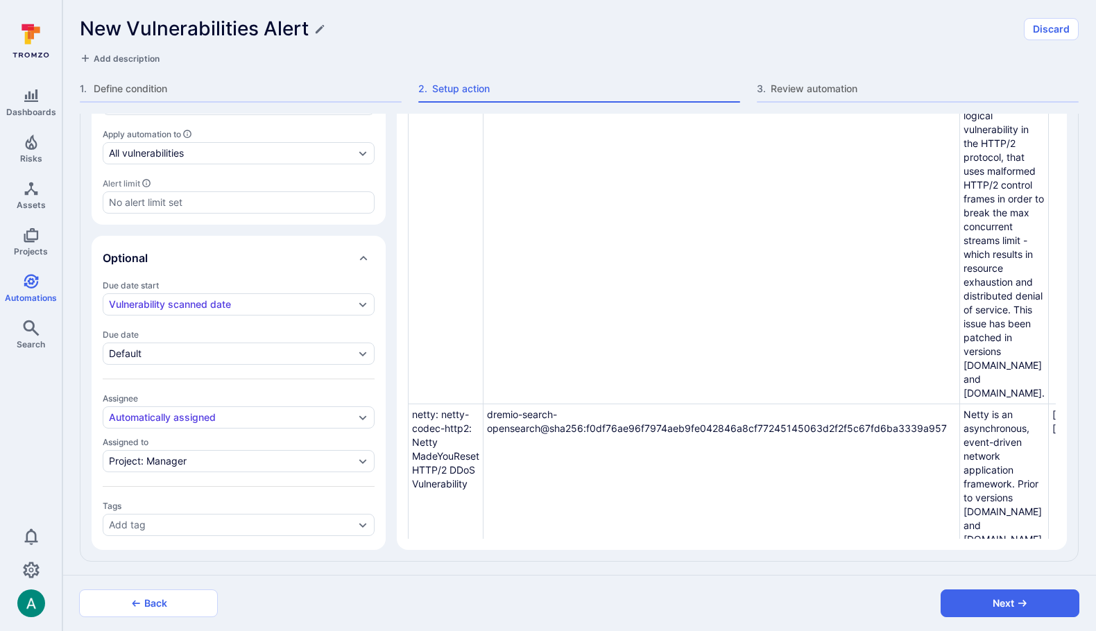
scroll to position [223, 0]
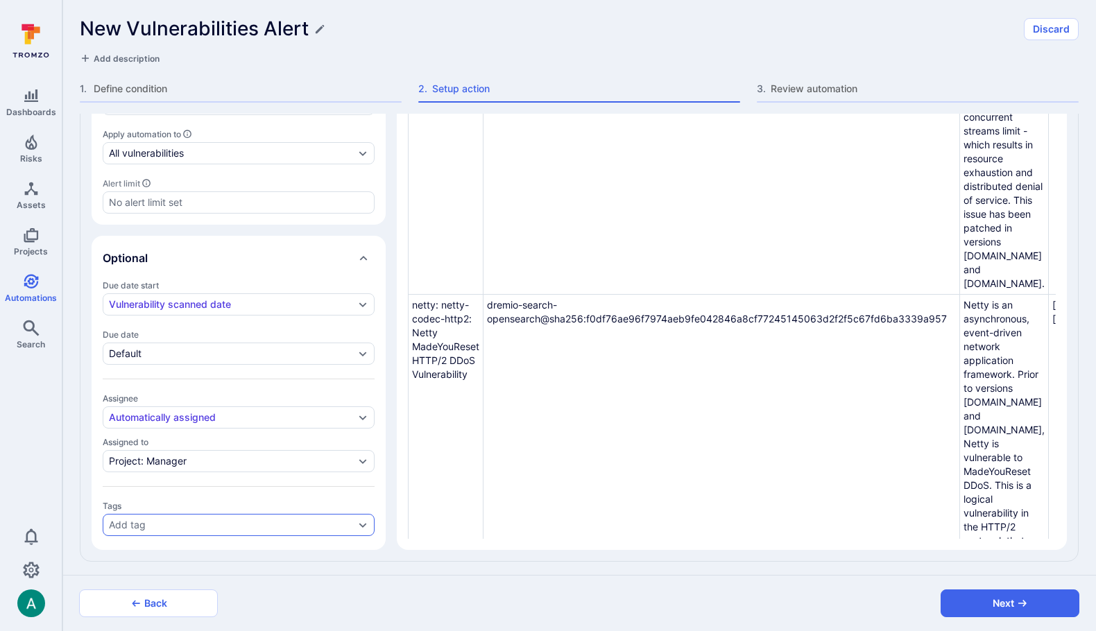
click at [271, 521] on div "Add tag" at bounding box center [232, 525] width 246 height 11
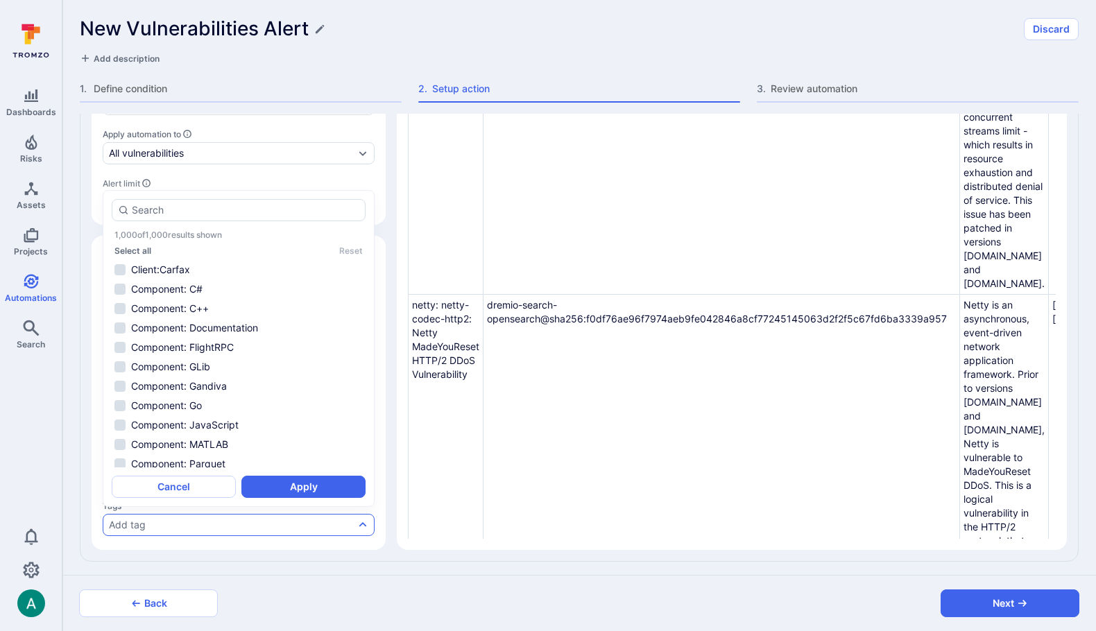
type input "$"
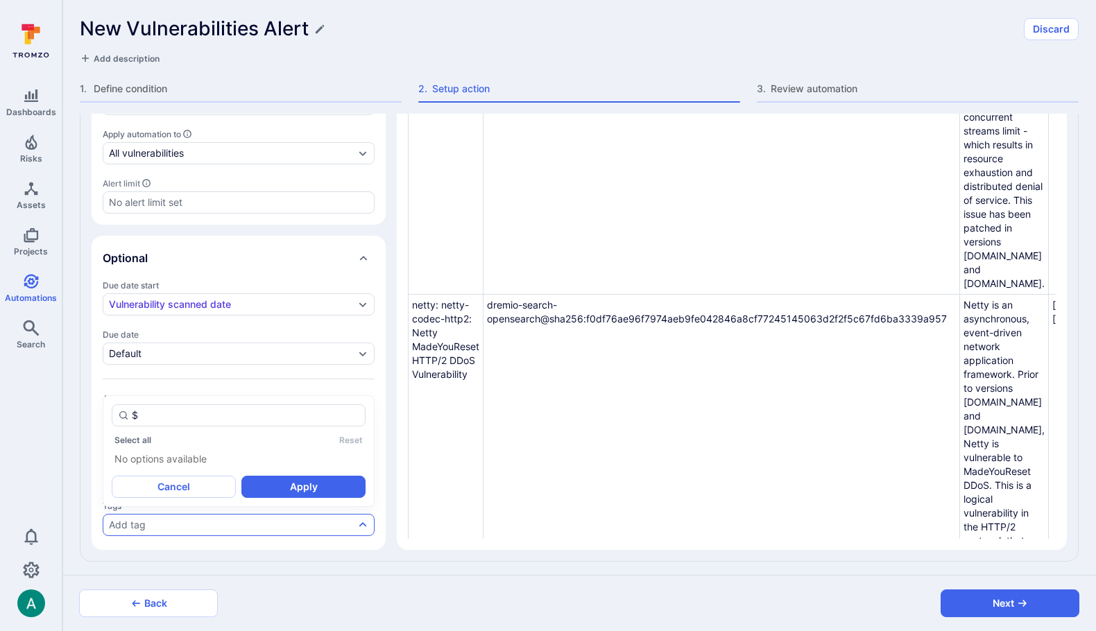
type textarea "x"
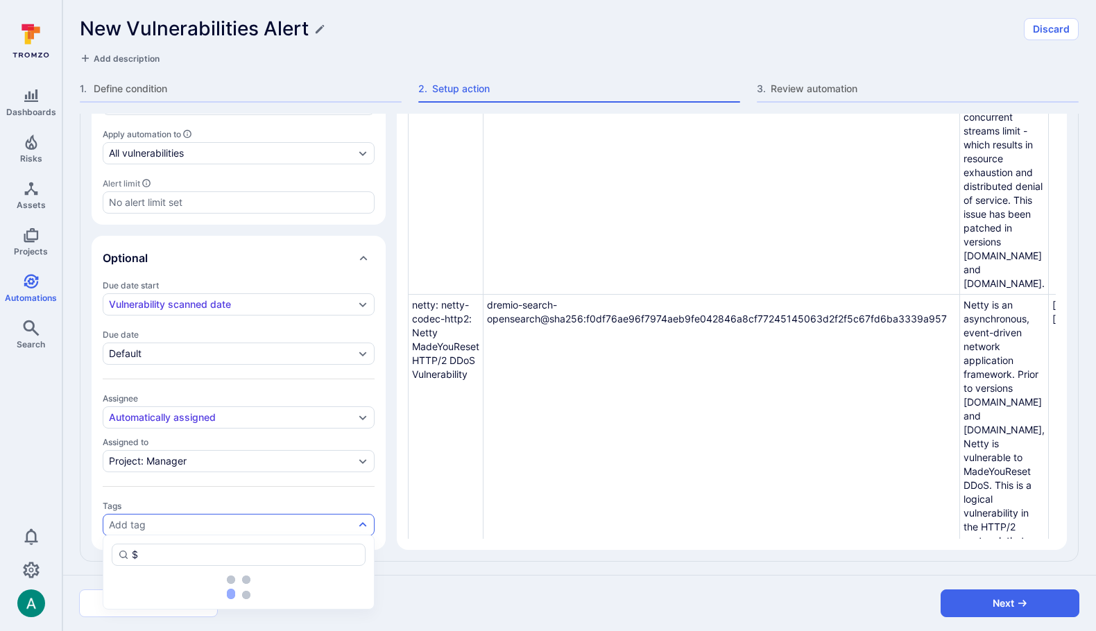
type textarea "x"
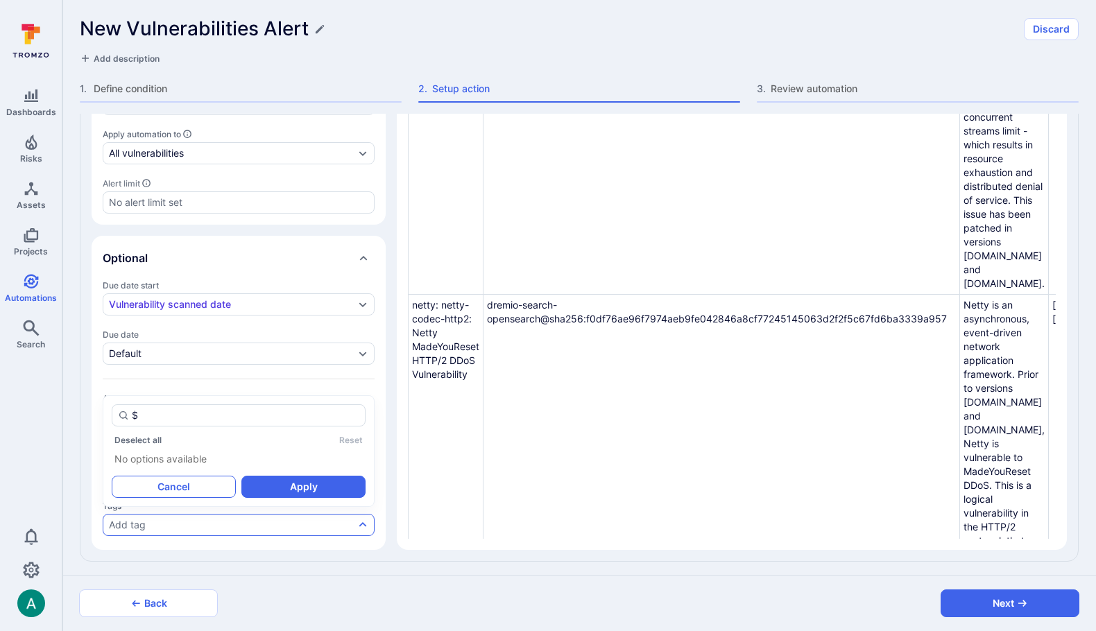
type input "$"
click at [192, 491] on button "Cancel" at bounding box center [174, 487] width 124 height 22
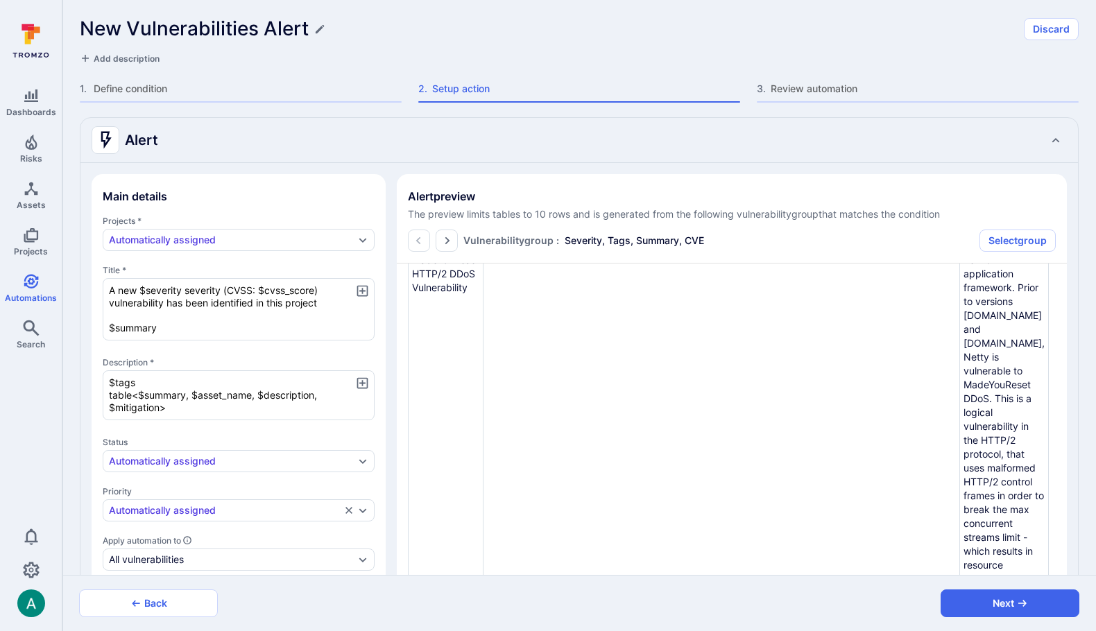
scroll to position [119, 0]
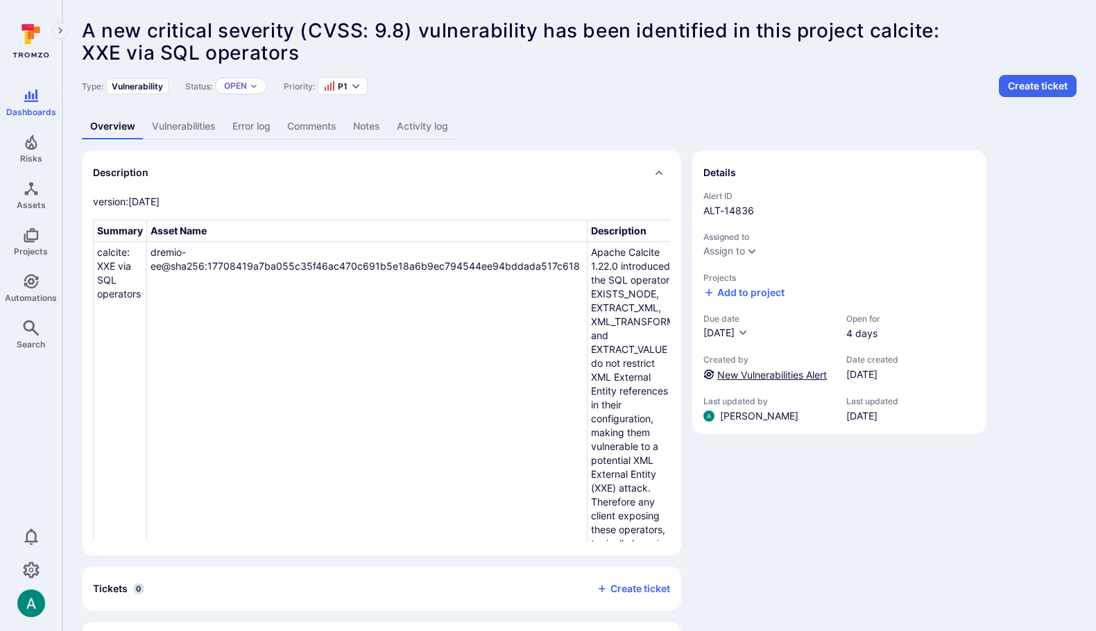
click at [766, 375] on link "New Vulnerabilities Alert" at bounding box center [773, 375] width 110 height 12
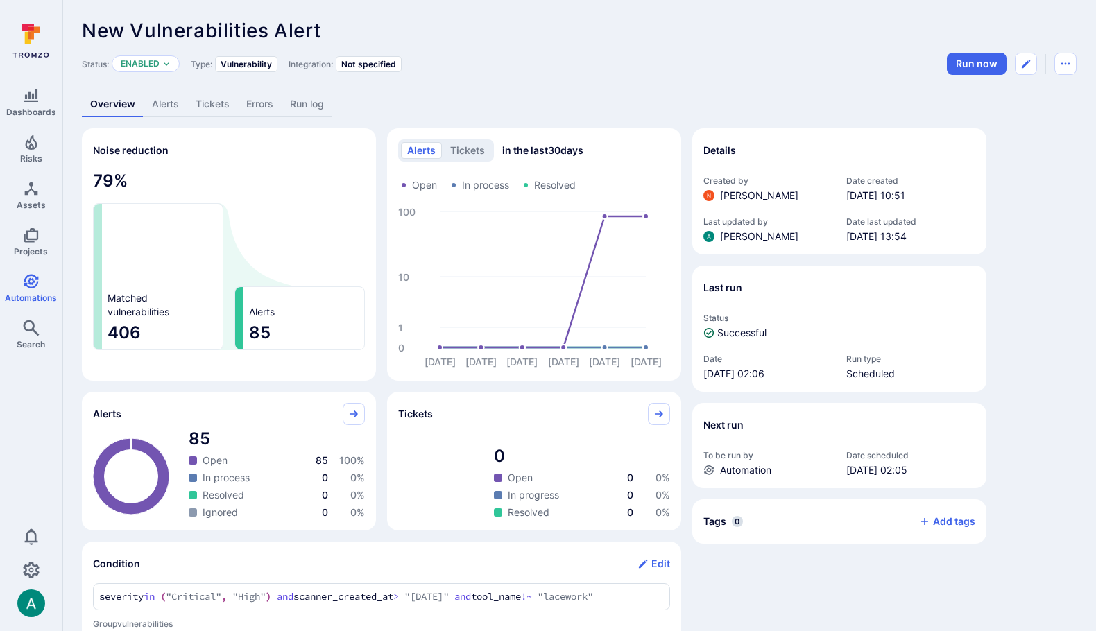
click at [164, 108] on link "Alerts" at bounding box center [166, 105] width 44 height 26
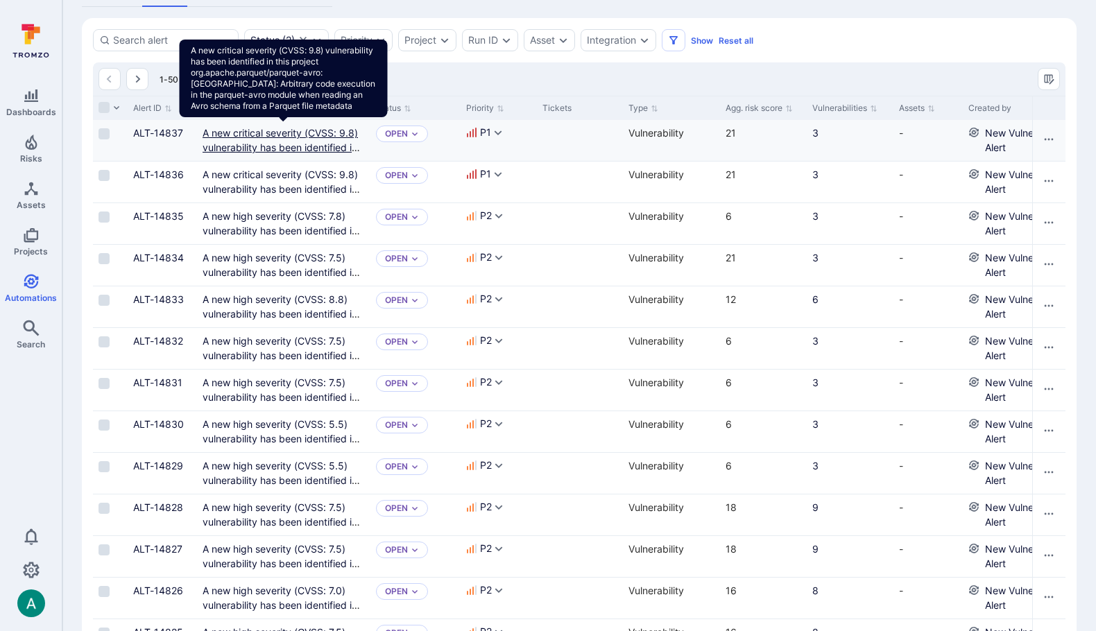
click at [245, 131] on link "A new critical severity (CVSS: 9.8) vulnerability has been identified in this p…" at bounding box center [283, 191] width 161 height 128
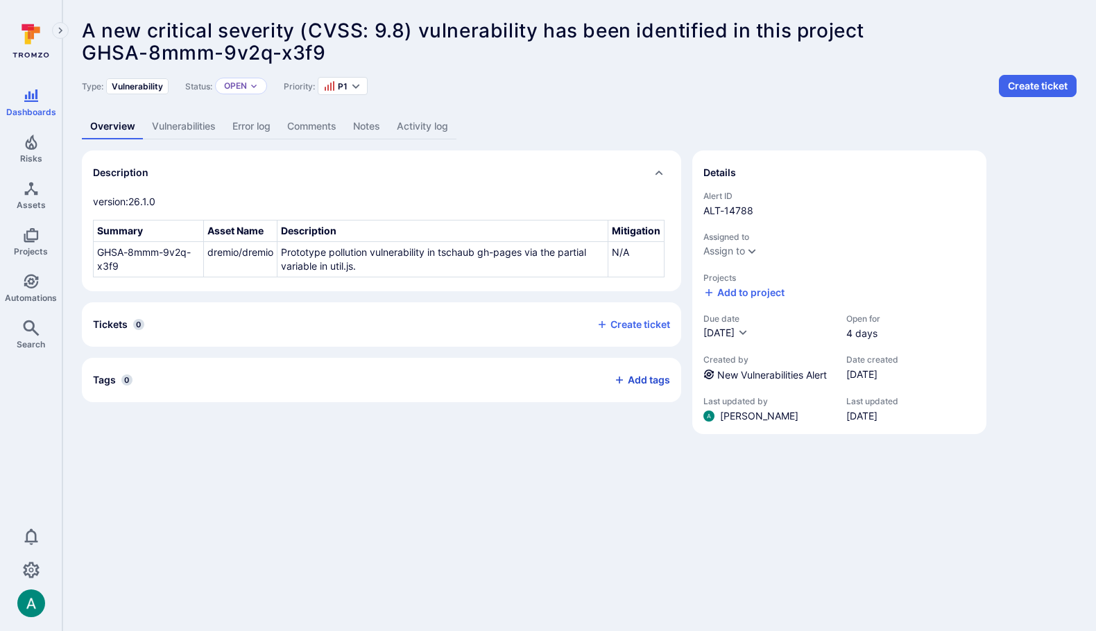
click at [645, 379] on button "Add tags" at bounding box center [636, 380] width 67 height 22
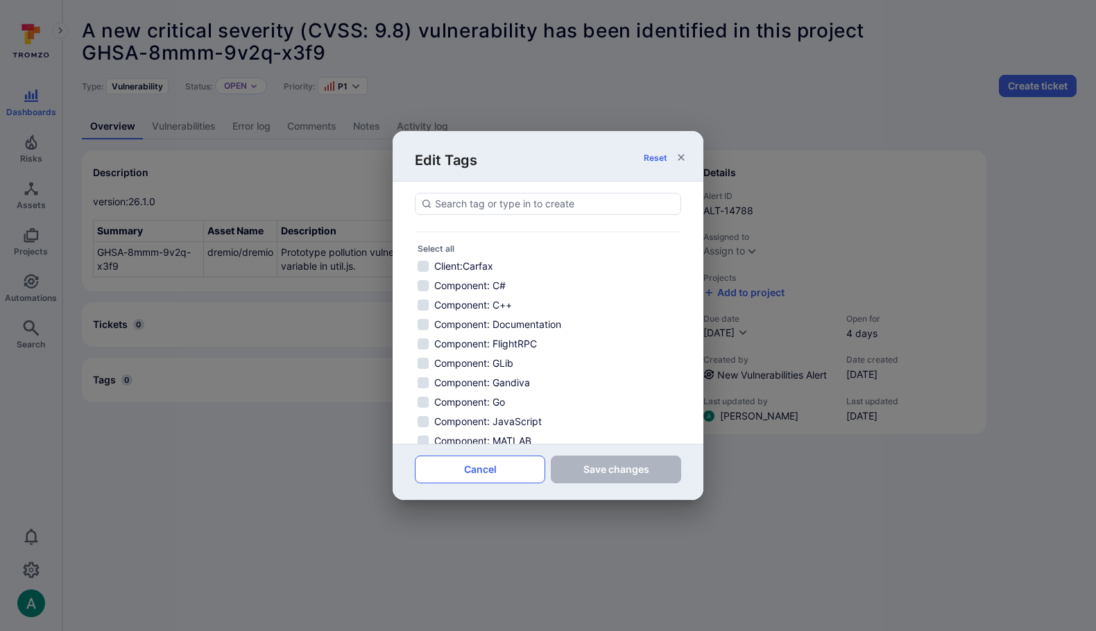
click at [507, 472] on button "Cancel" at bounding box center [480, 470] width 130 height 28
